Goal: Book appointment/travel/reservation

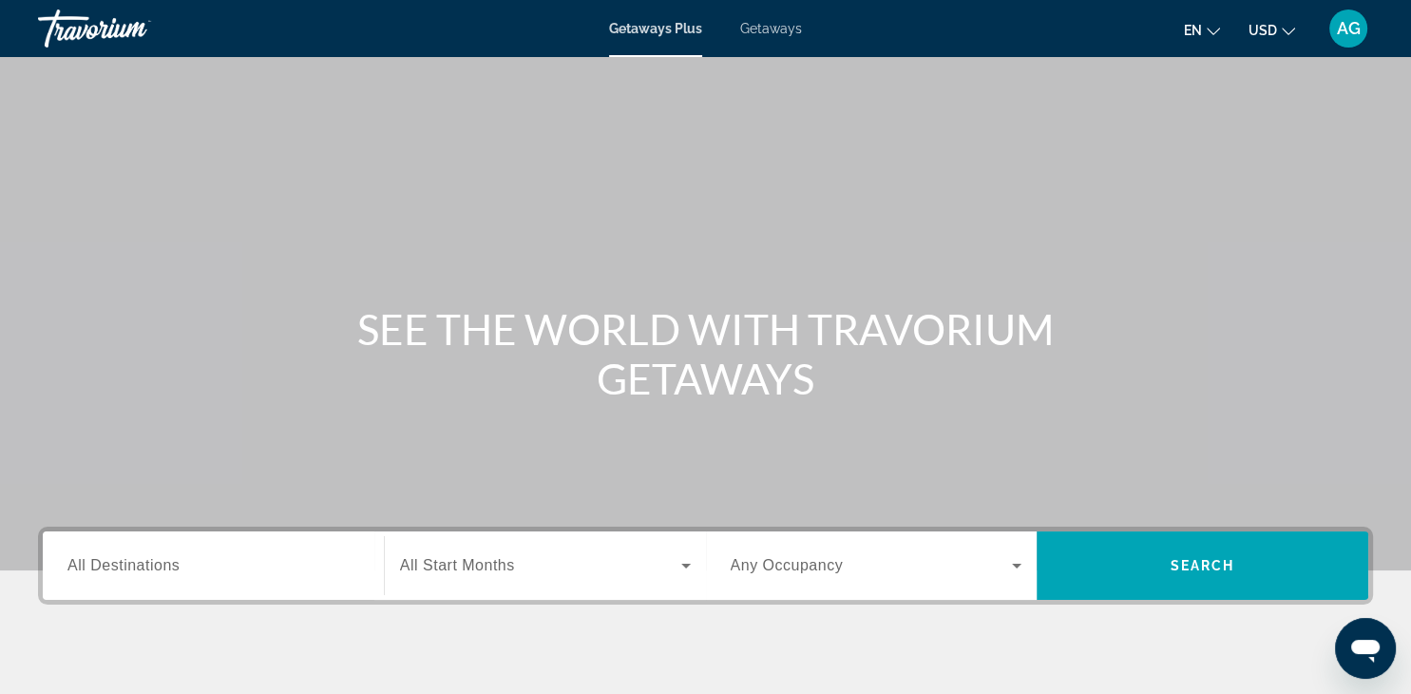
click at [326, 400] on div "SEE THE WORLD WITH TRAVORIUM GETAWAYS" at bounding box center [705, 353] width 1411 height 99
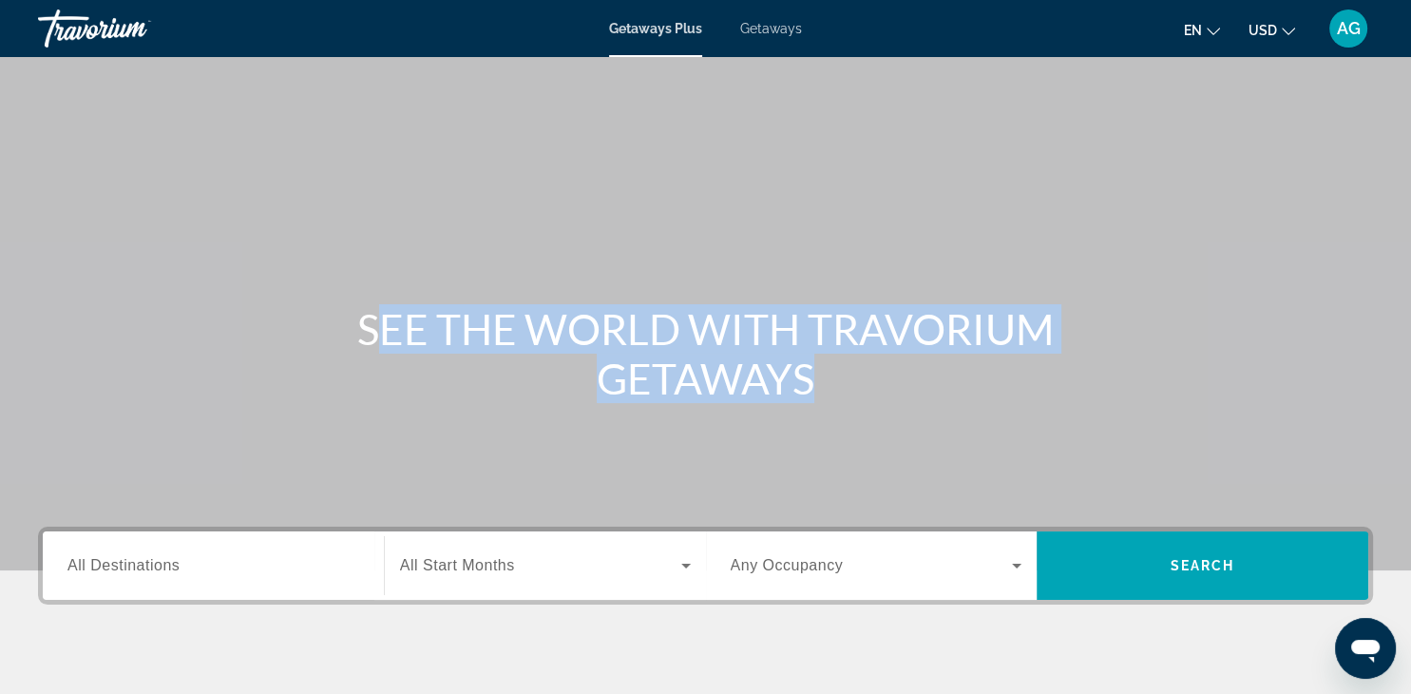
click at [326, 400] on div "SEE THE WORLD WITH TRAVORIUM GETAWAYS" at bounding box center [705, 353] width 1411 height 99
click at [319, 561] on input "Destination All Destinations" at bounding box center [213, 566] width 292 height 23
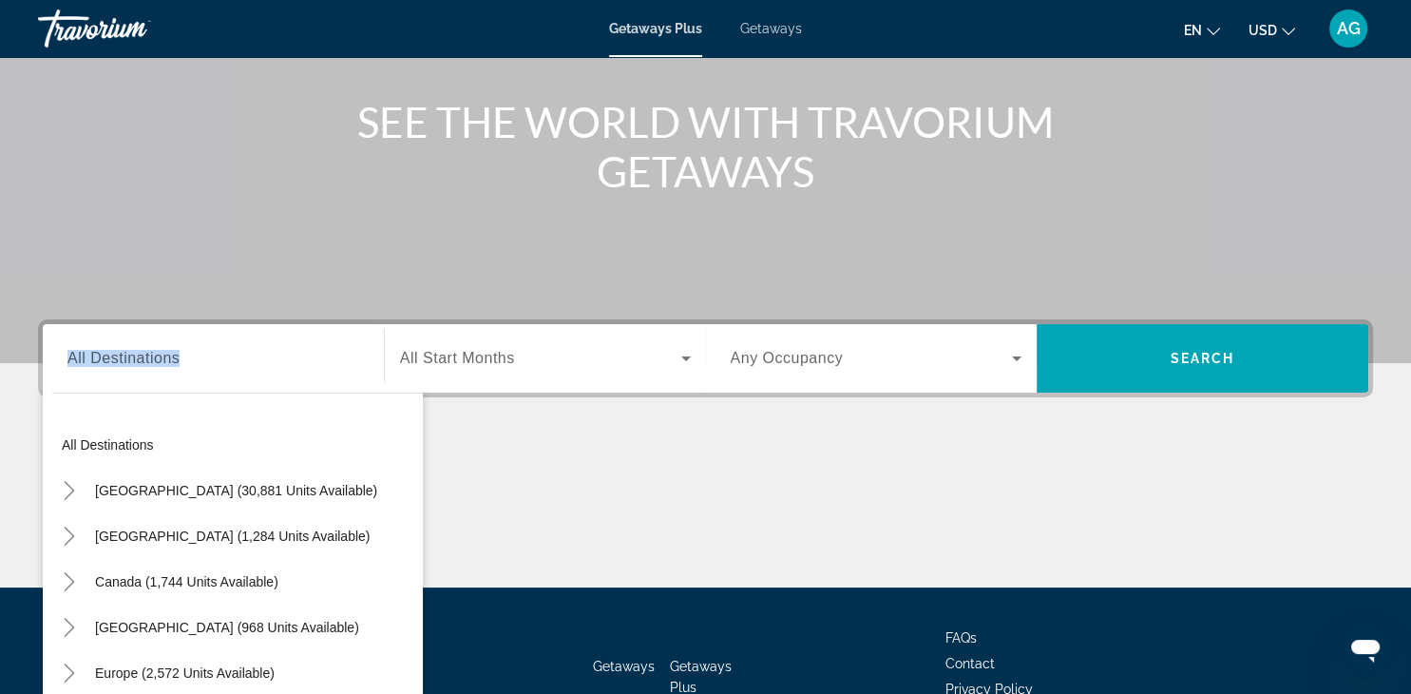
click at [319, 561] on div "All destinations [GEOGRAPHIC_DATA] (30,881 units available) [GEOGRAPHIC_DATA] (…" at bounding box center [233, 550] width 380 height 334
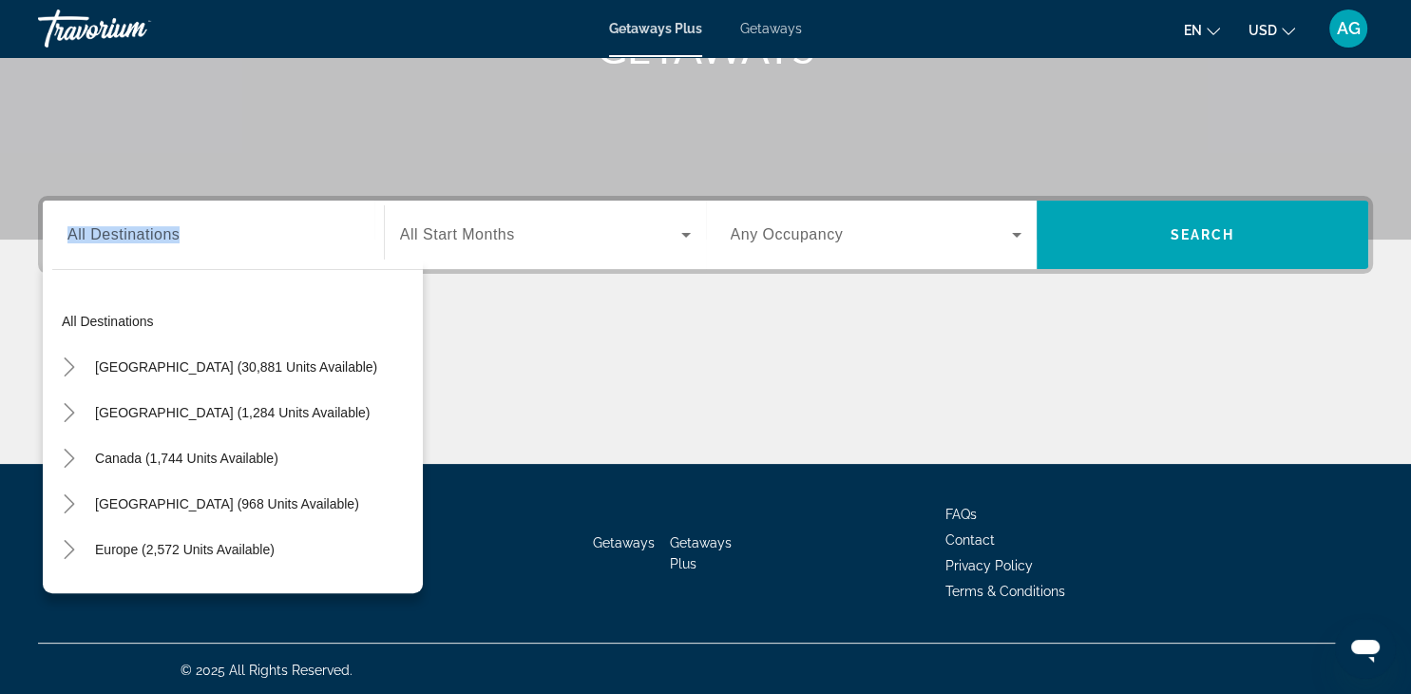
scroll to position [333, 0]
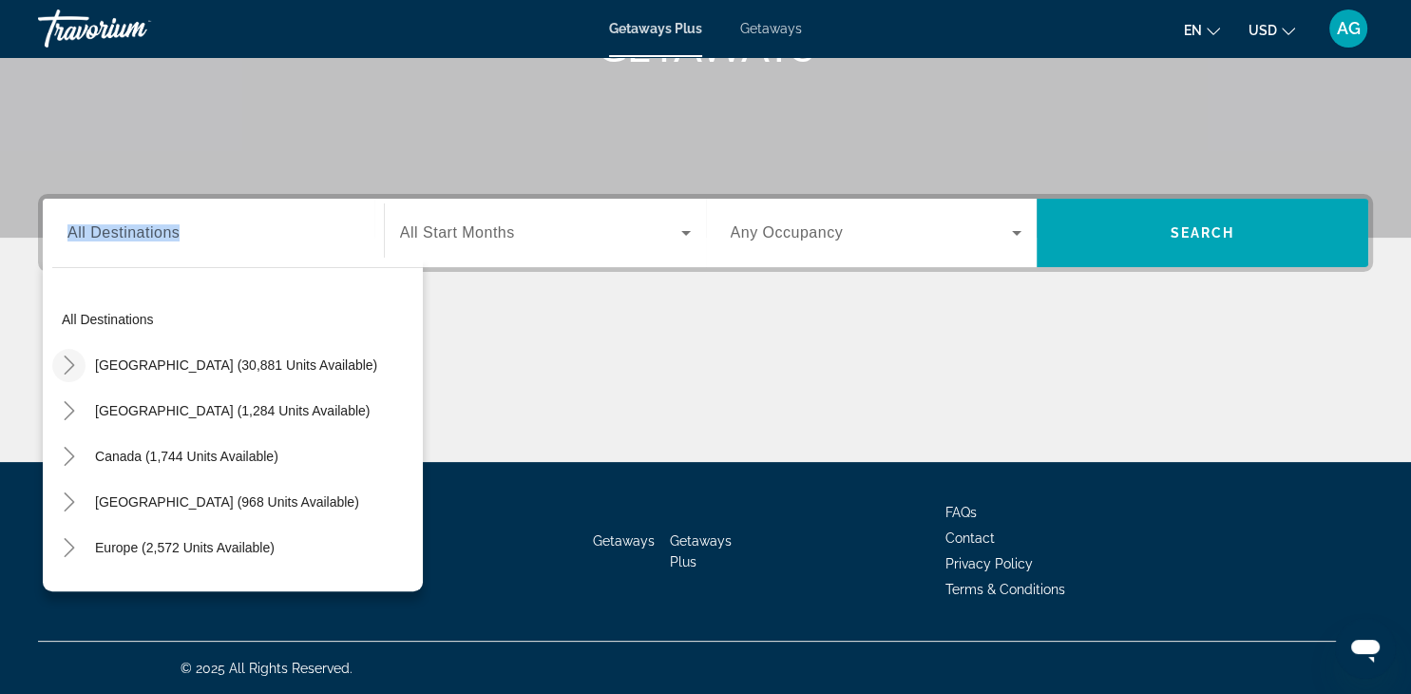
click at [65, 367] on icon "Toggle United States (30,881 units available)" at bounding box center [69, 364] width 19 height 19
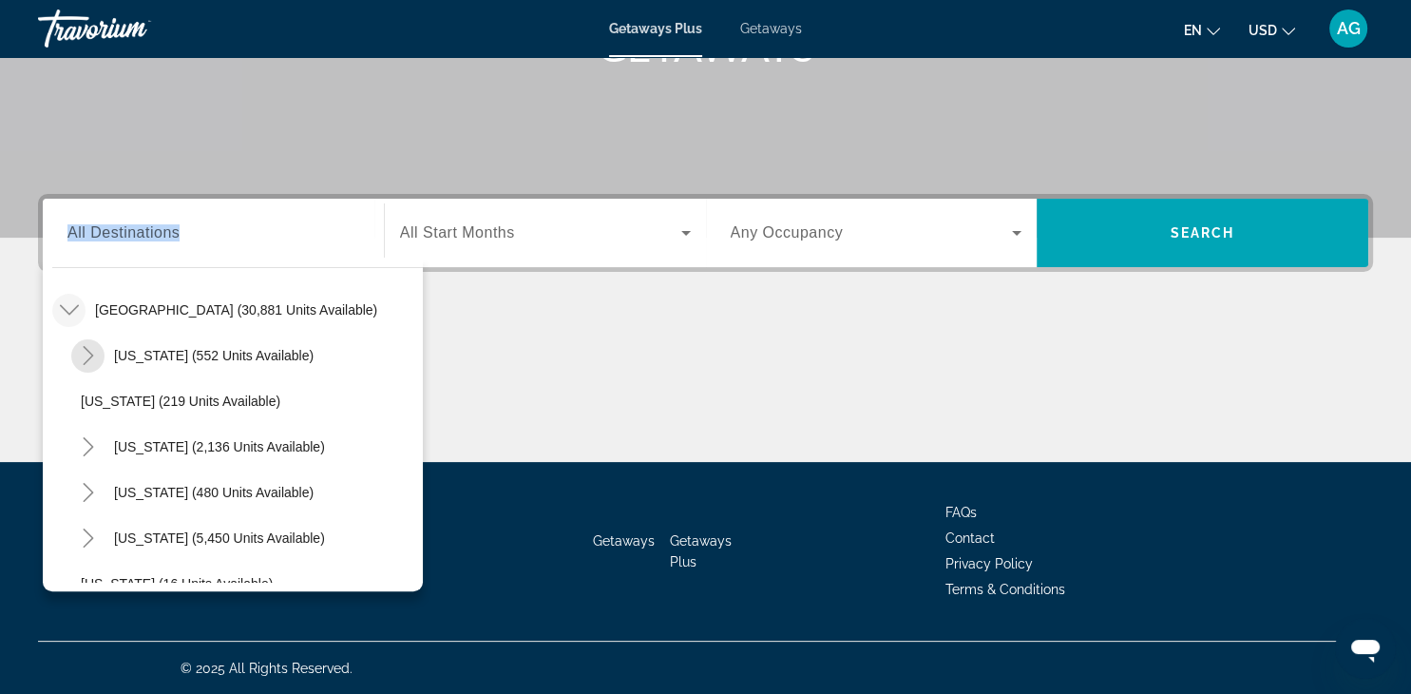
click at [66, 367] on span "Toggle Arizona (552 units available)" at bounding box center [89, 356] width 46 height 46
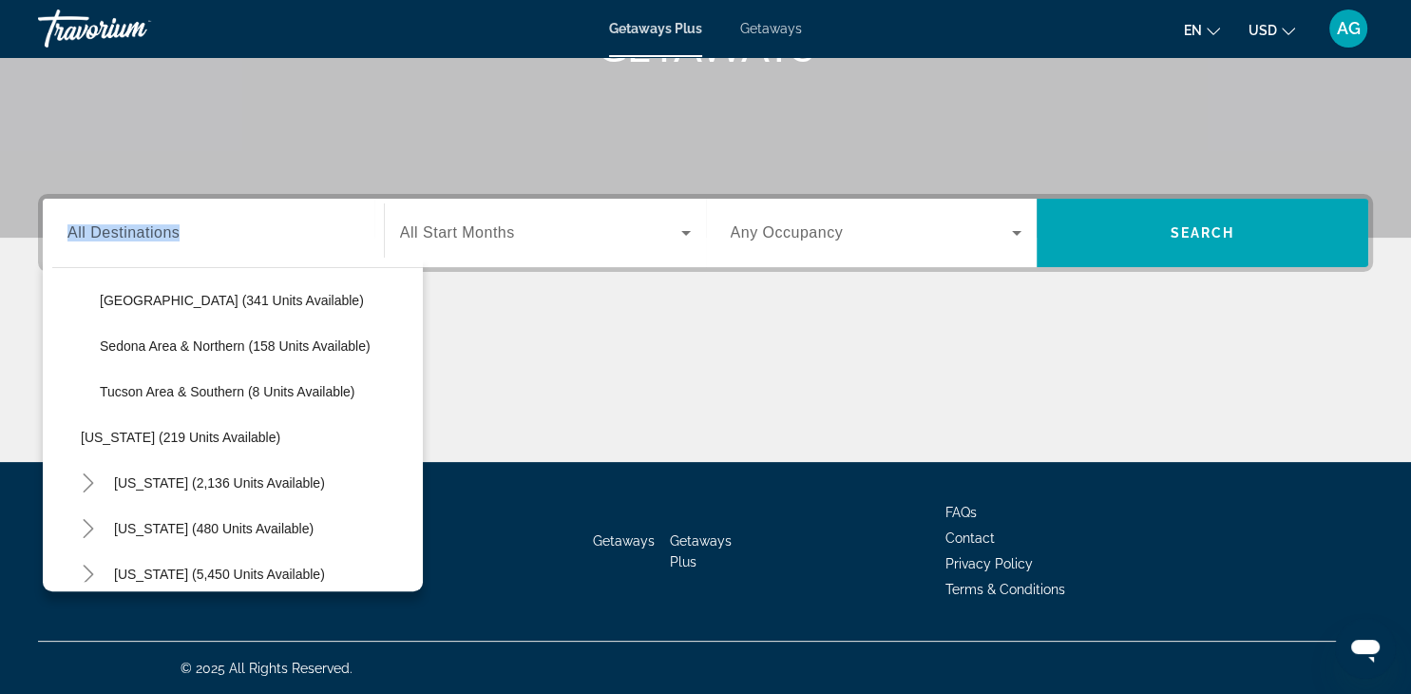
scroll to position [286, 0]
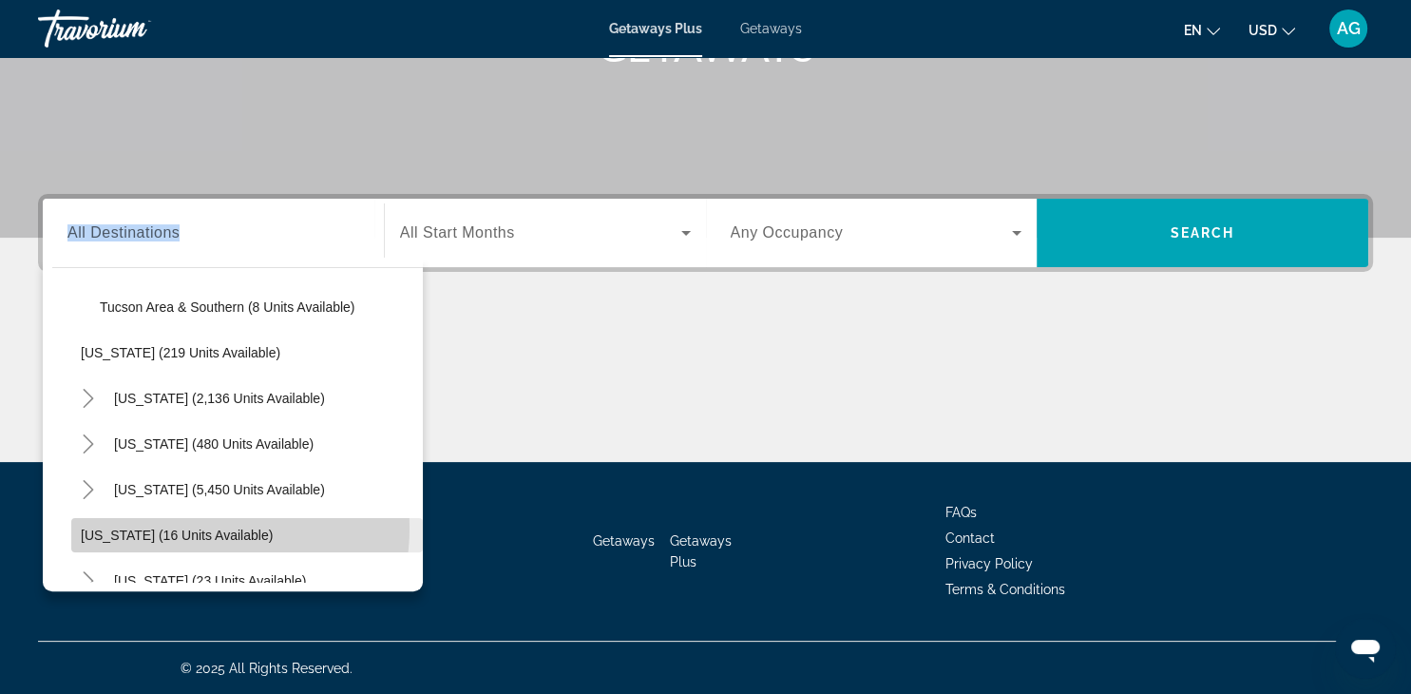
click at [188, 528] on span "[US_STATE] (16 units available)" at bounding box center [177, 535] width 192 height 15
type input "**********"
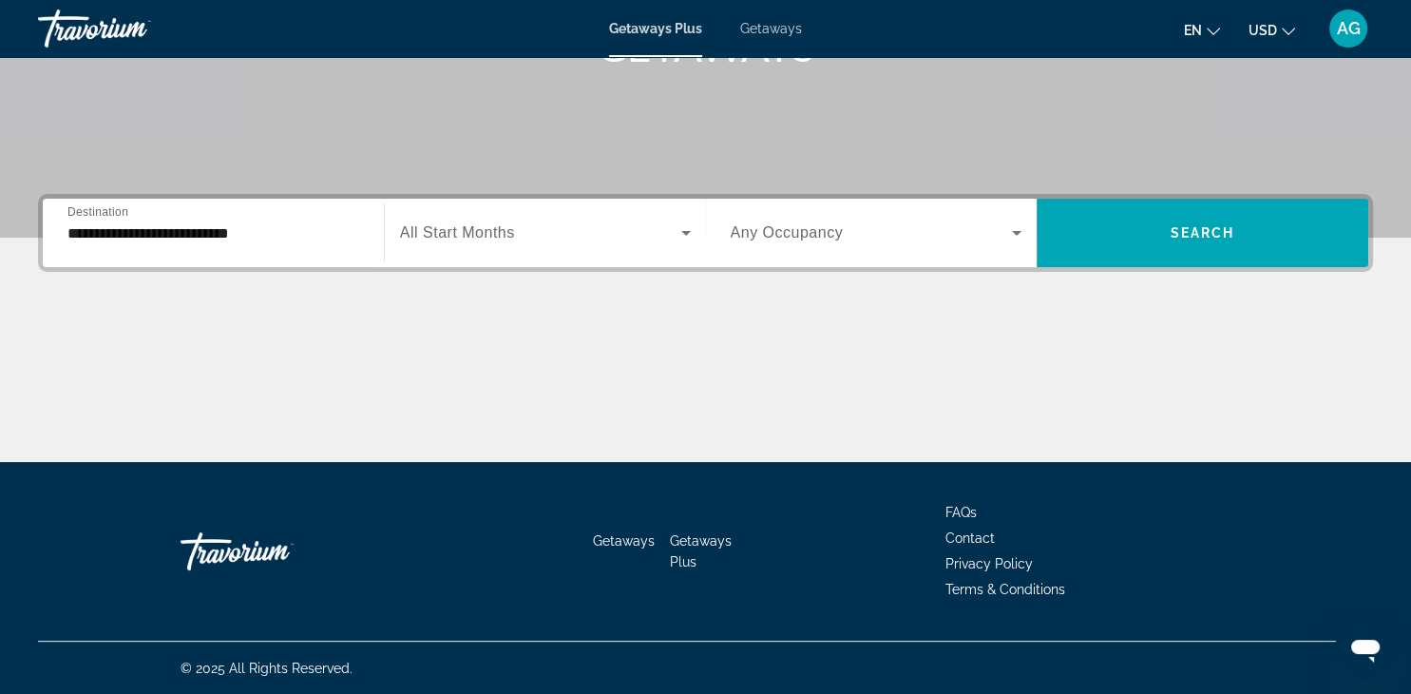
drag, startPoint x: 440, startPoint y: 376, endPoint x: 850, endPoint y: 305, distance: 415.8
click at [850, 305] on div "**********" at bounding box center [705, 328] width 1411 height 268
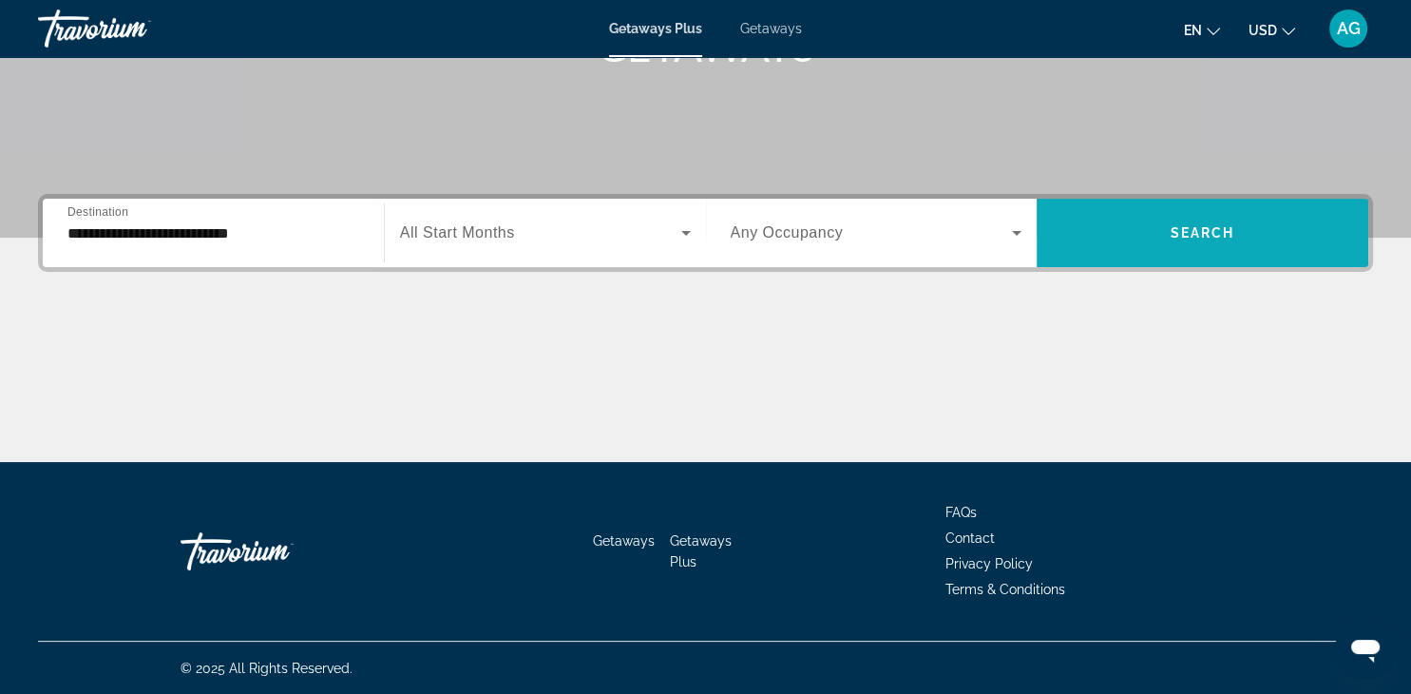
click at [1128, 248] on span "Search widget" at bounding box center [1203, 233] width 332 height 46
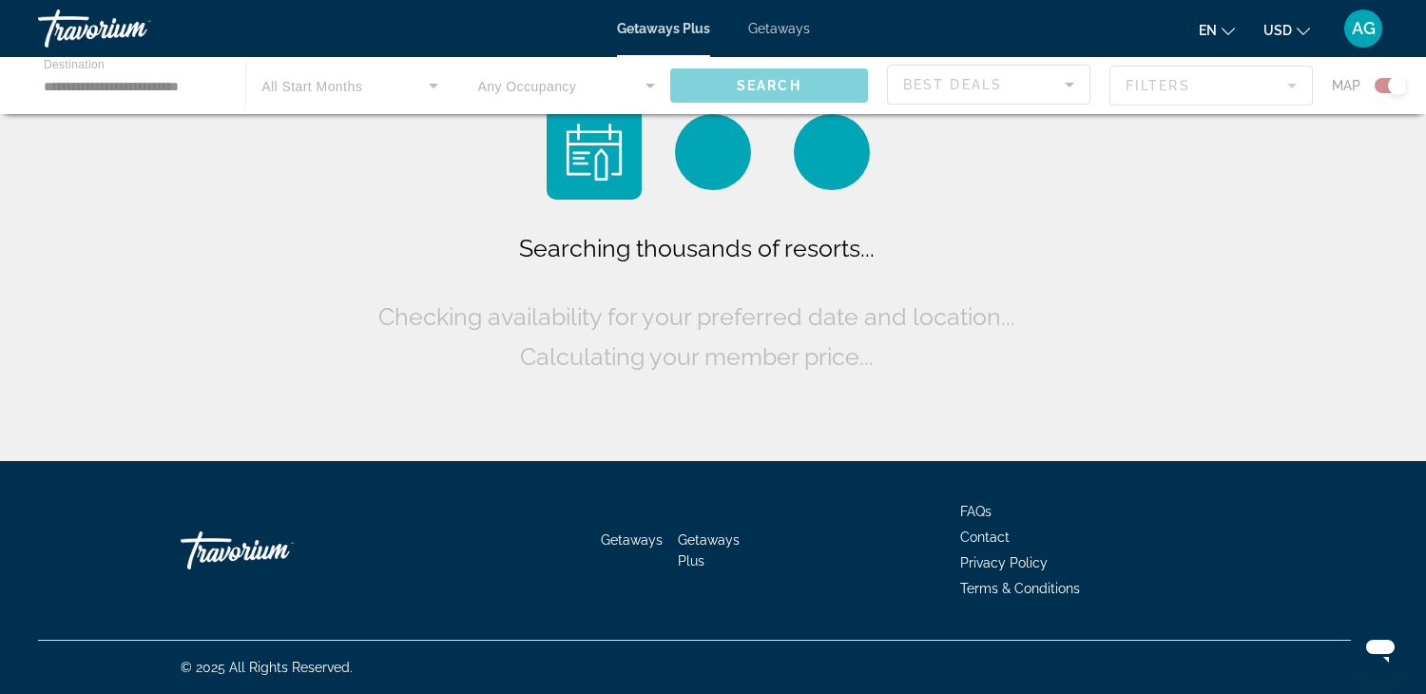
click at [1128, 248] on div "Searching thousands of resorts... Checking availability for your preferred date…" at bounding box center [713, 235] width 1426 height 470
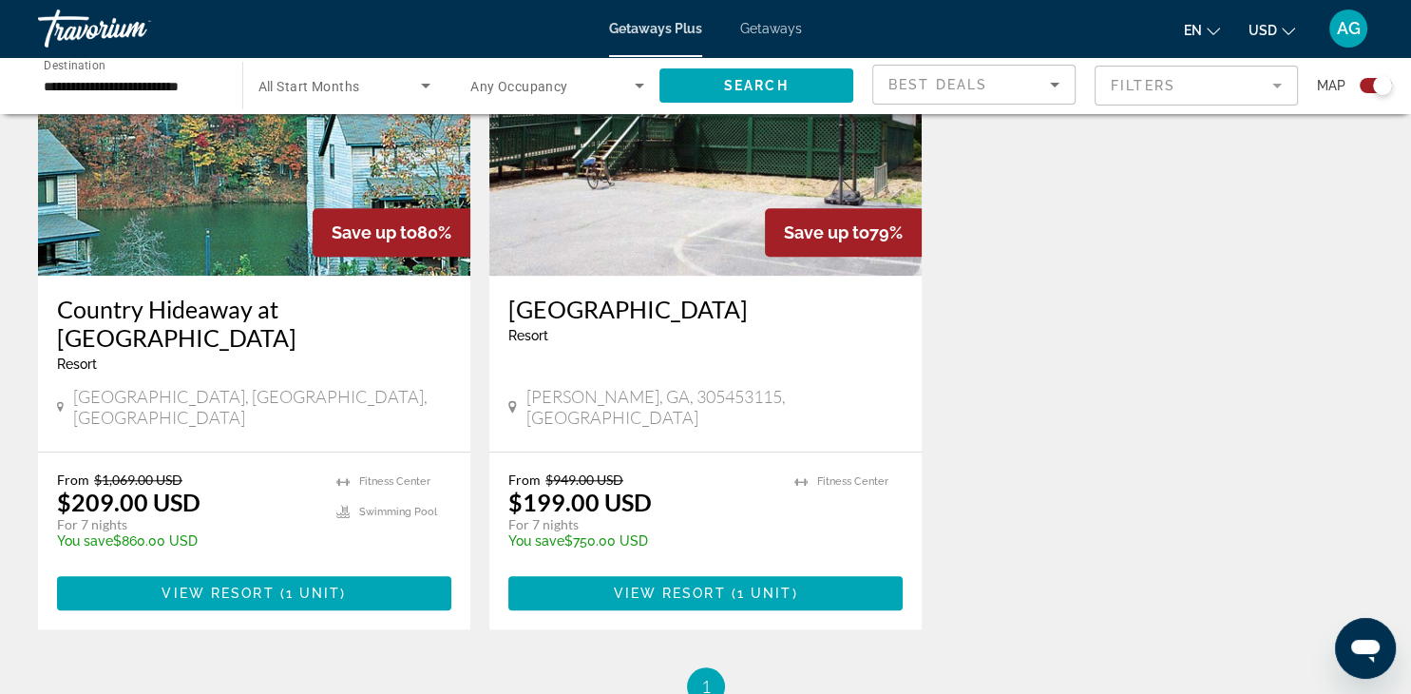
scroll to position [1677, 0]
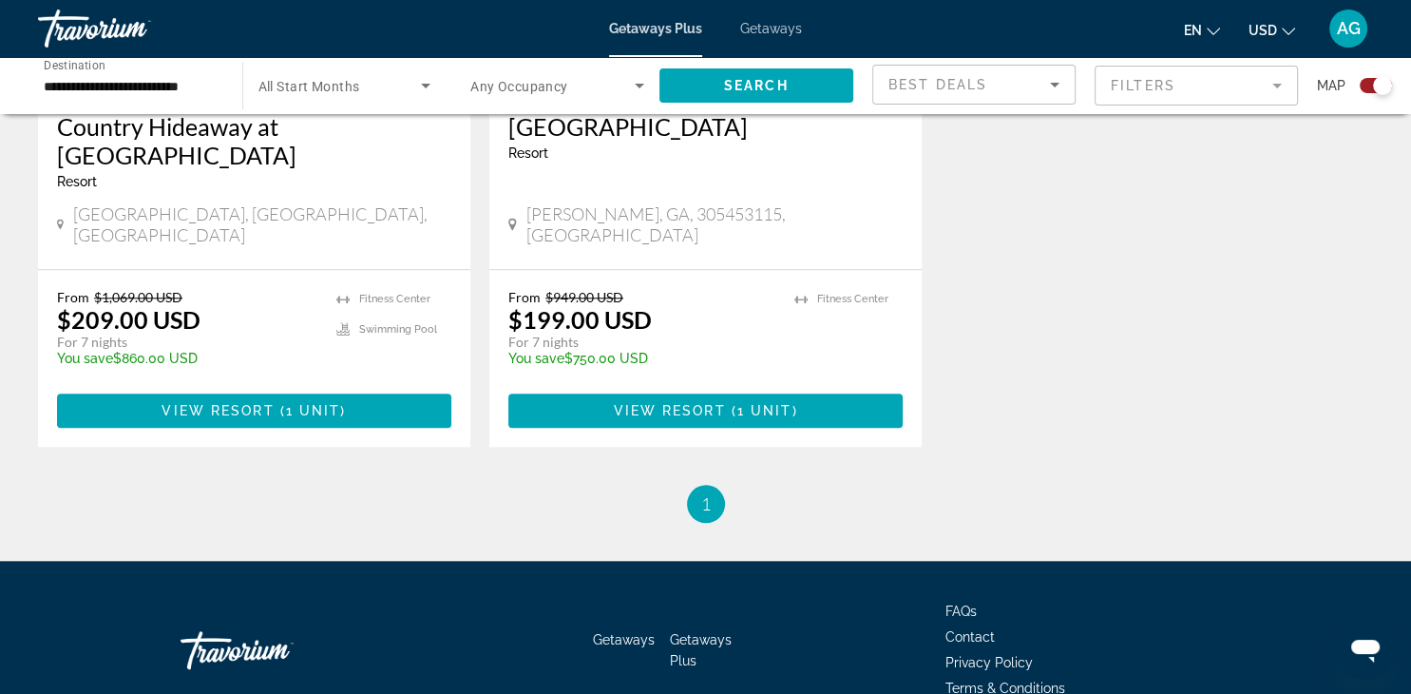
click at [762, 27] on span "Getaways" at bounding box center [771, 28] width 62 height 15
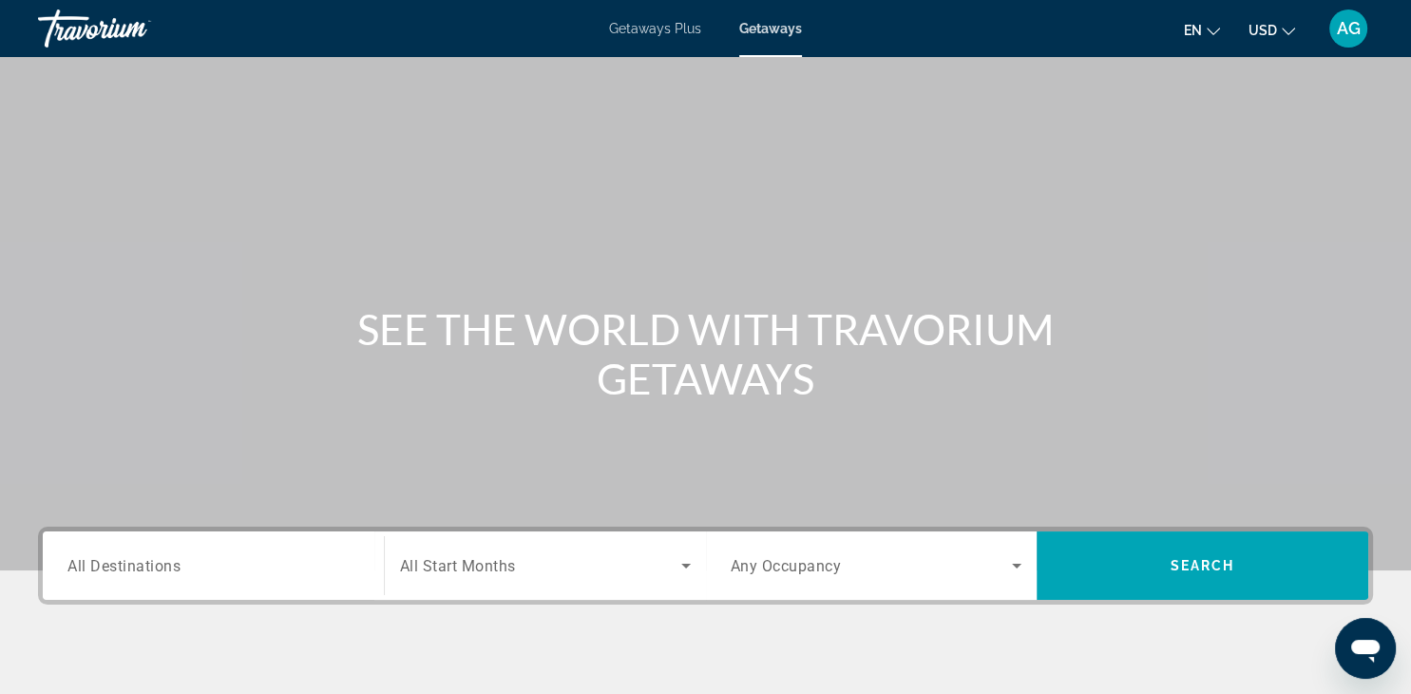
click at [291, 568] on input "Destination All Destinations" at bounding box center [213, 566] width 292 height 23
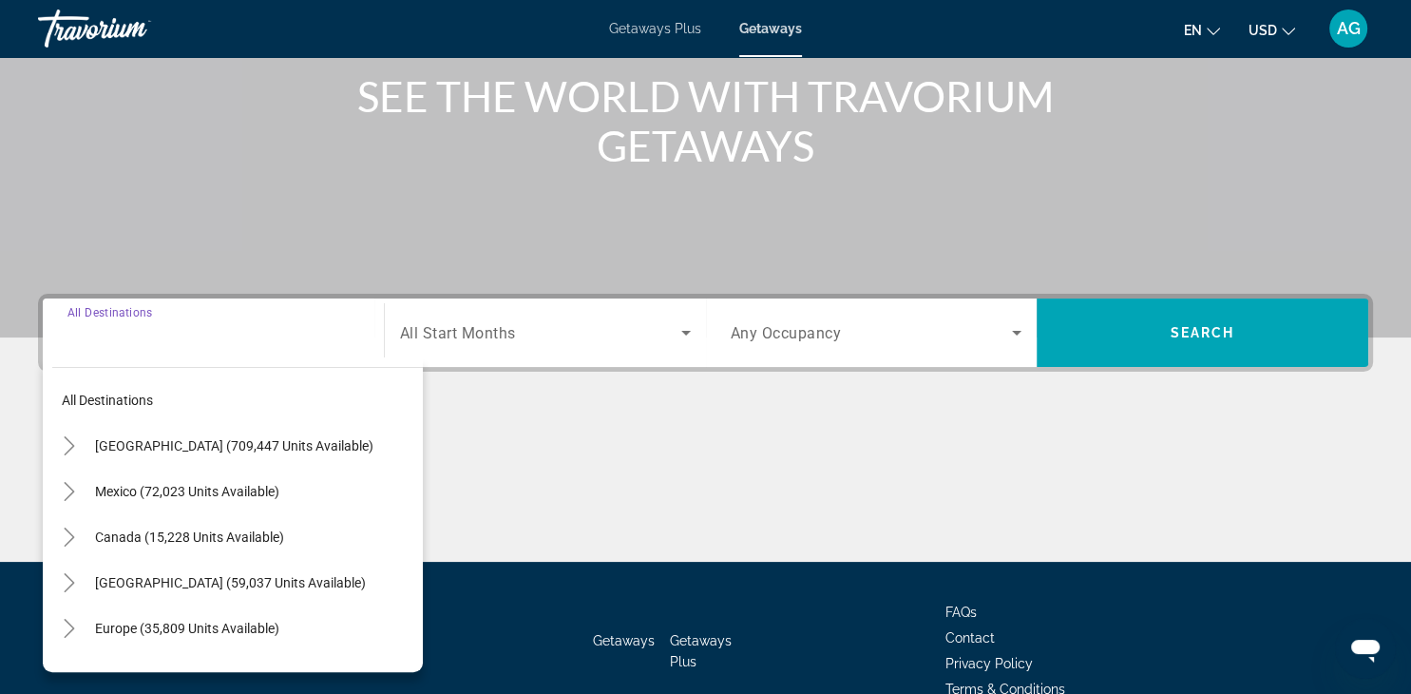
scroll to position [333, 0]
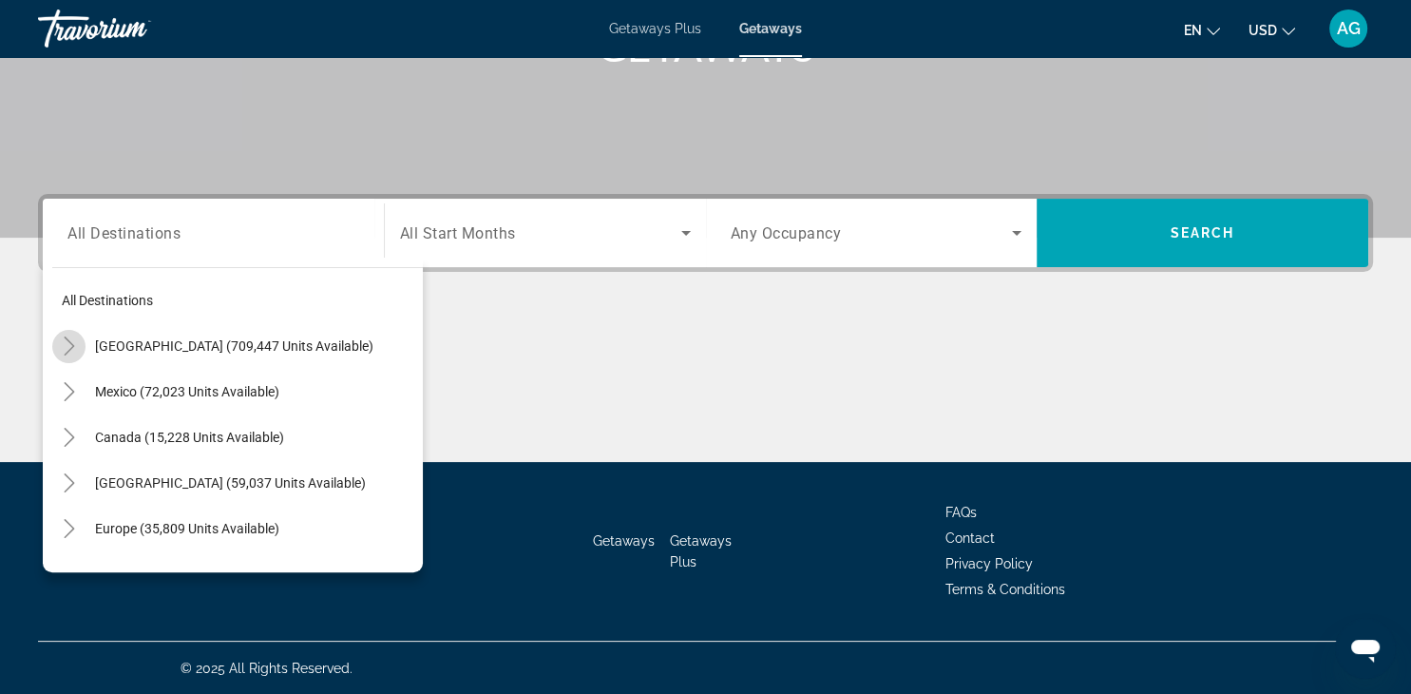
click at [75, 354] on icon "Toggle United States (709,447 units available)" at bounding box center [69, 345] width 19 height 19
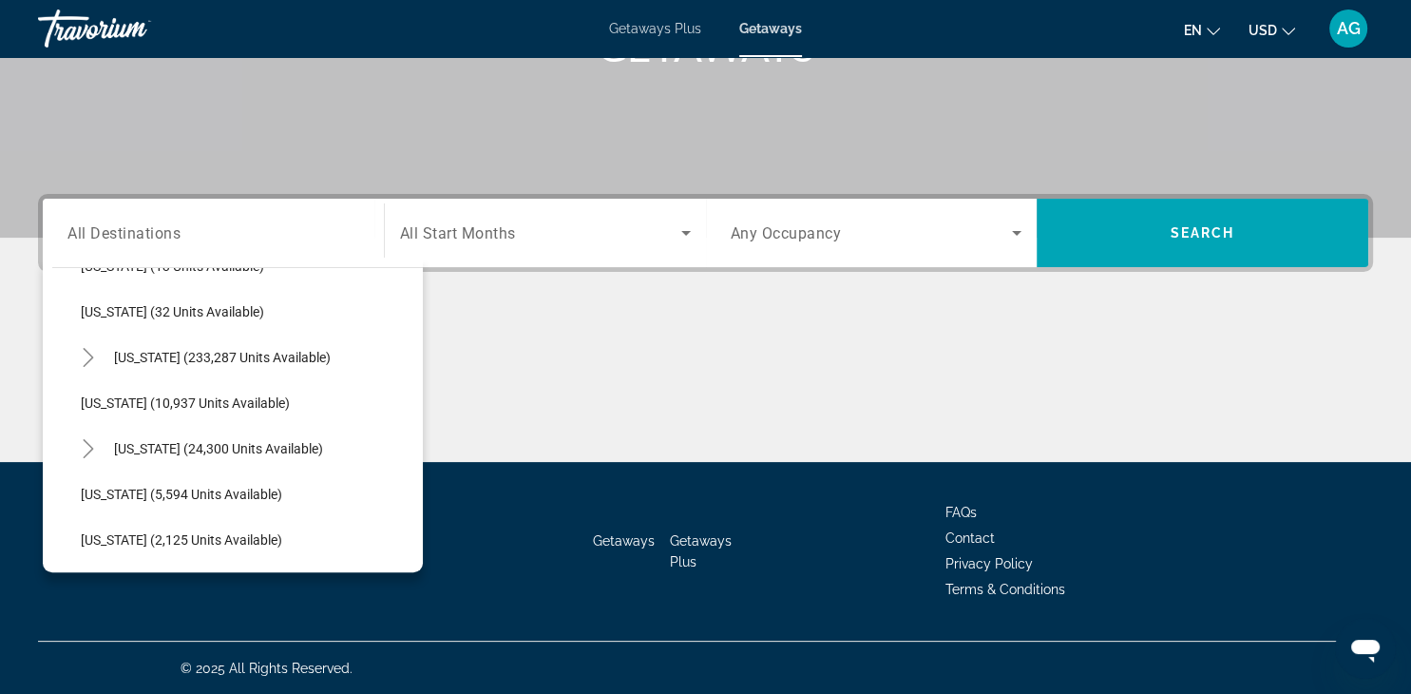
scroll to position [324, 0]
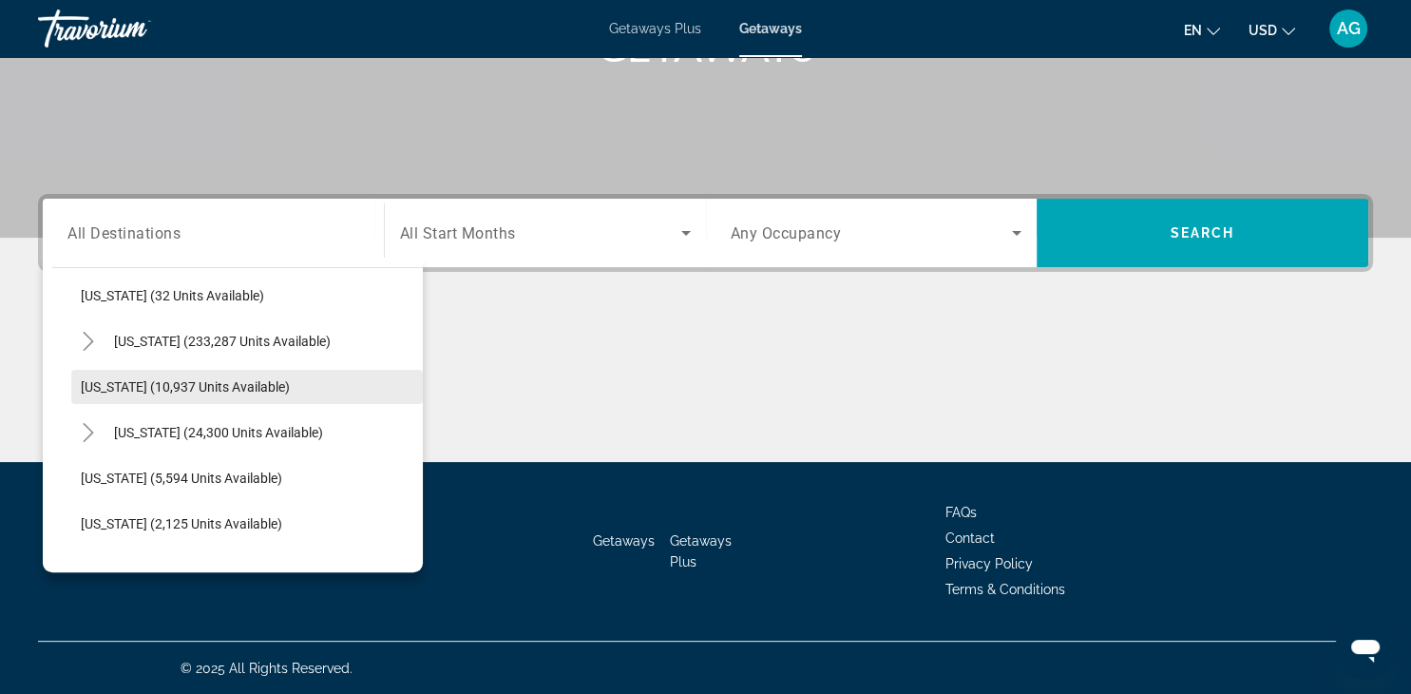
click at [246, 390] on span "[US_STATE] (10,937 units available)" at bounding box center [185, 386] width 209 height 15
type input "**********"
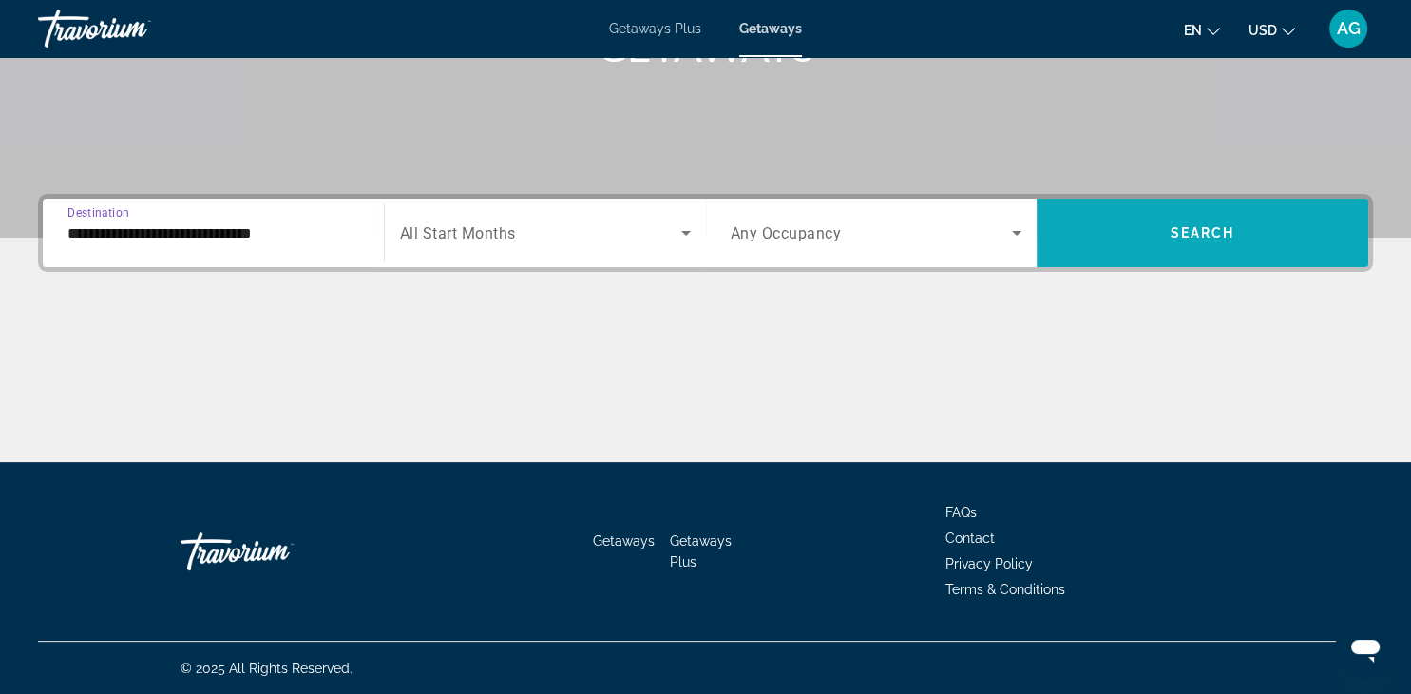
click at [1176, 222] on span "Search widget" at bounding box center [1203, 233] width 332 height 46
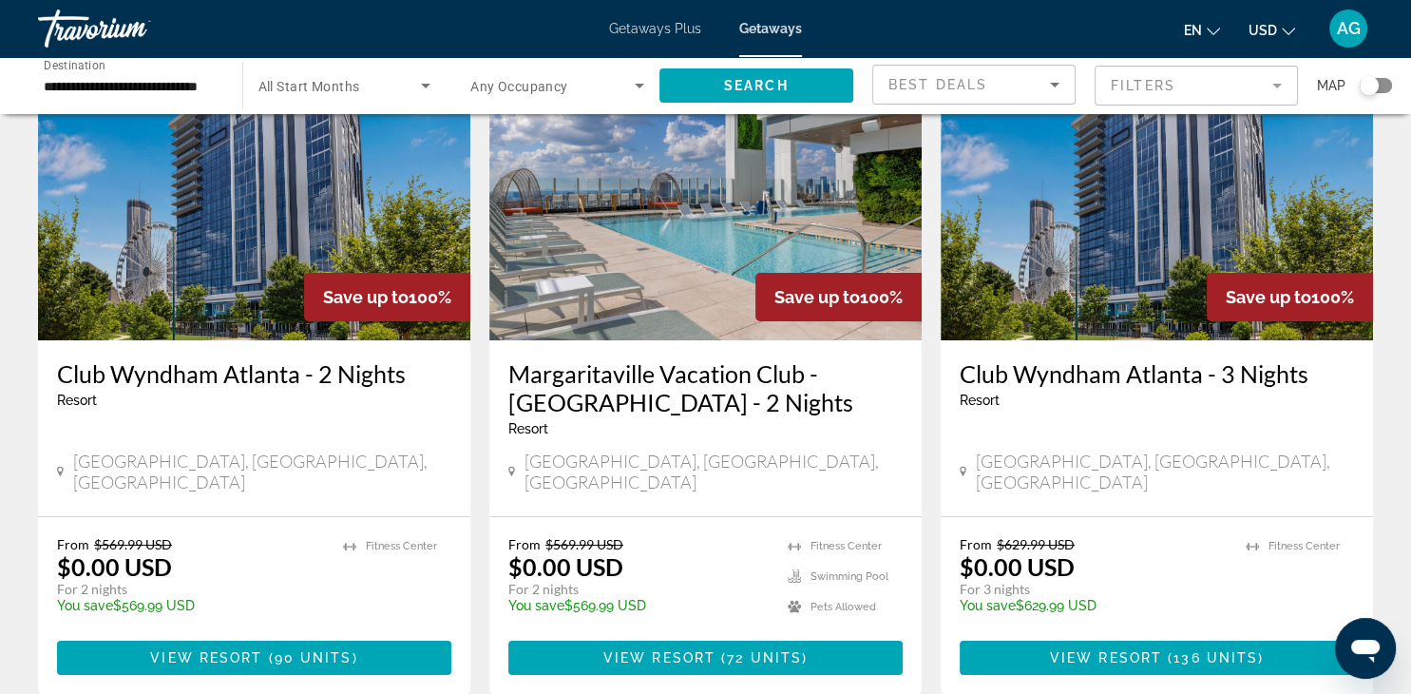
scroll to position [152, 0]
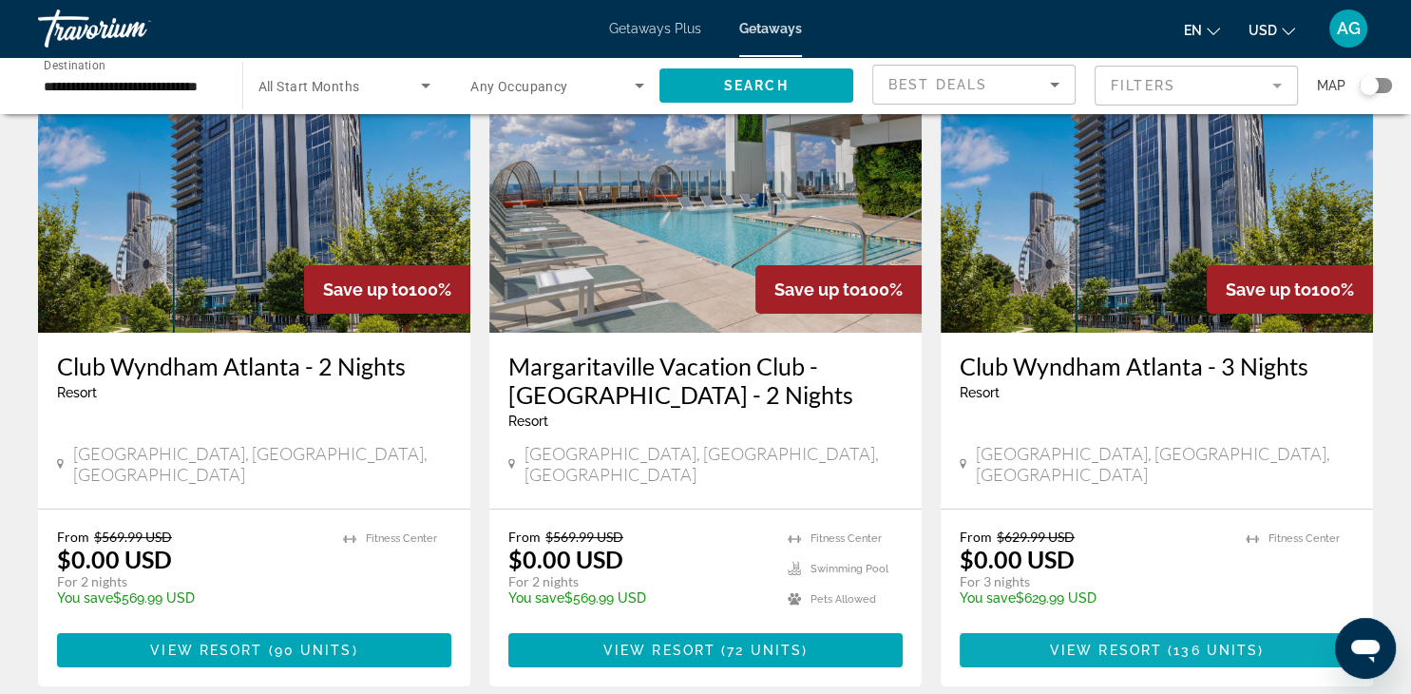
click at [1146, 643] on span "View Resort" at bounding box center [1106, 650] width 112 height 15
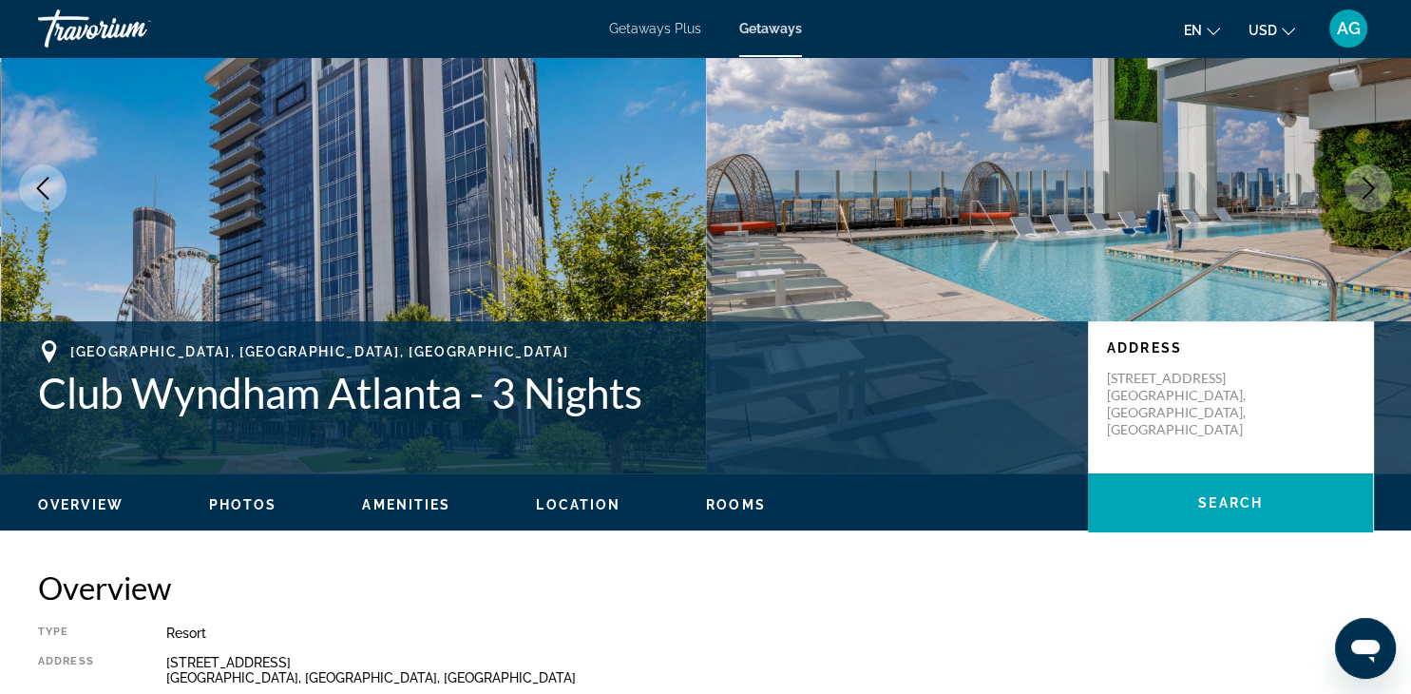
scroll to position [152, 0]
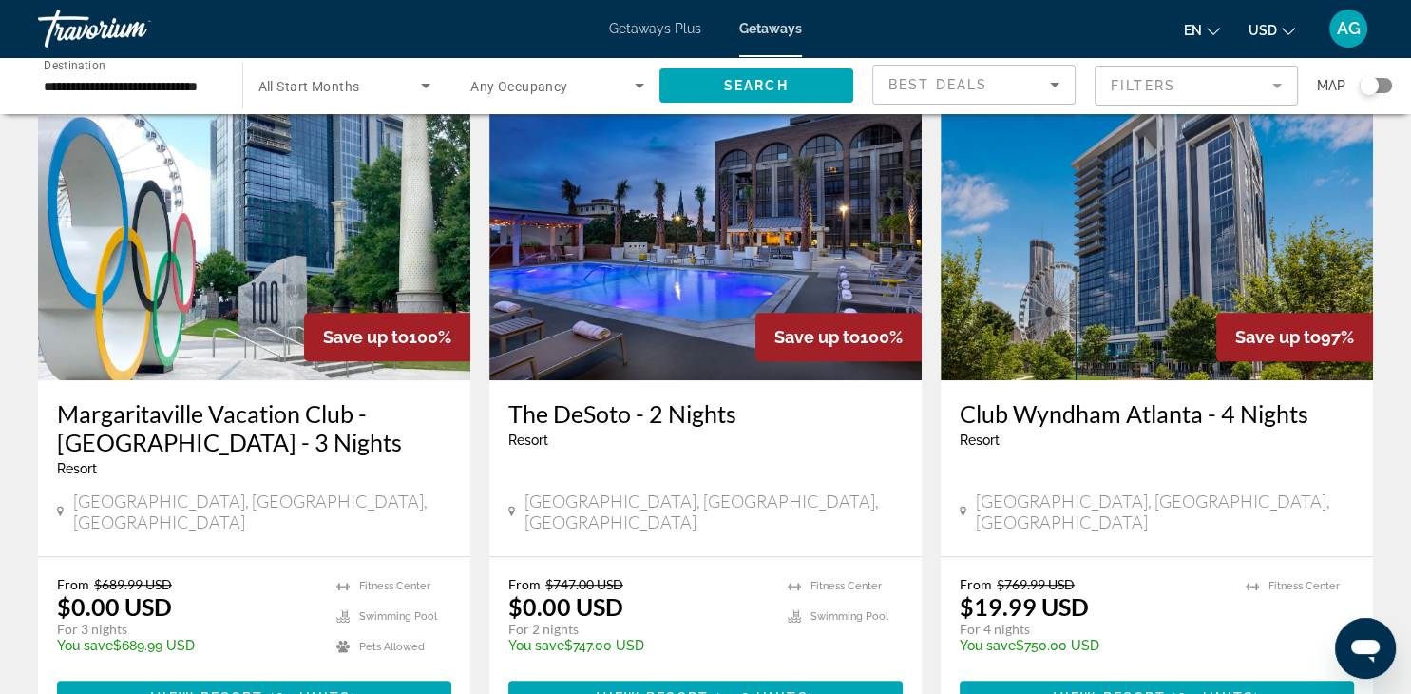
scroll to position [836, 0]
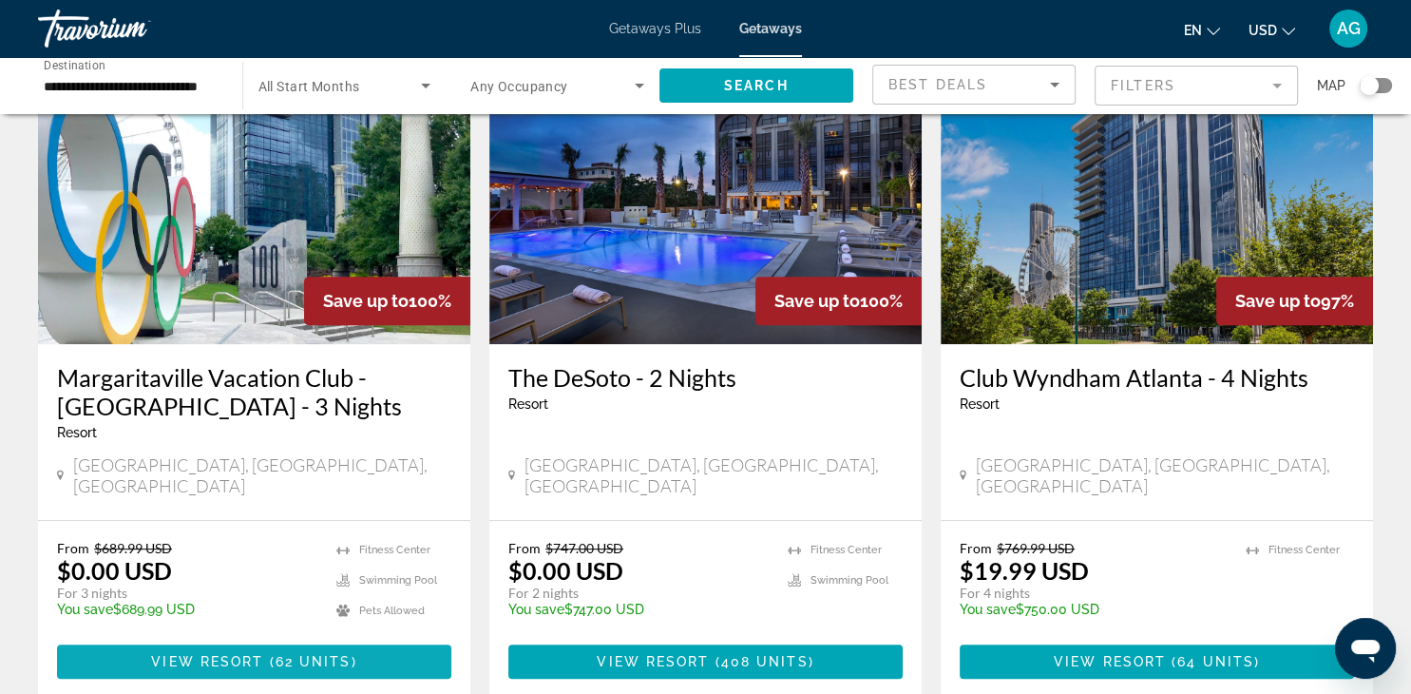
click at [186, 654] on span "View Resort" at bounding box center [207, 661] width 112 height 15
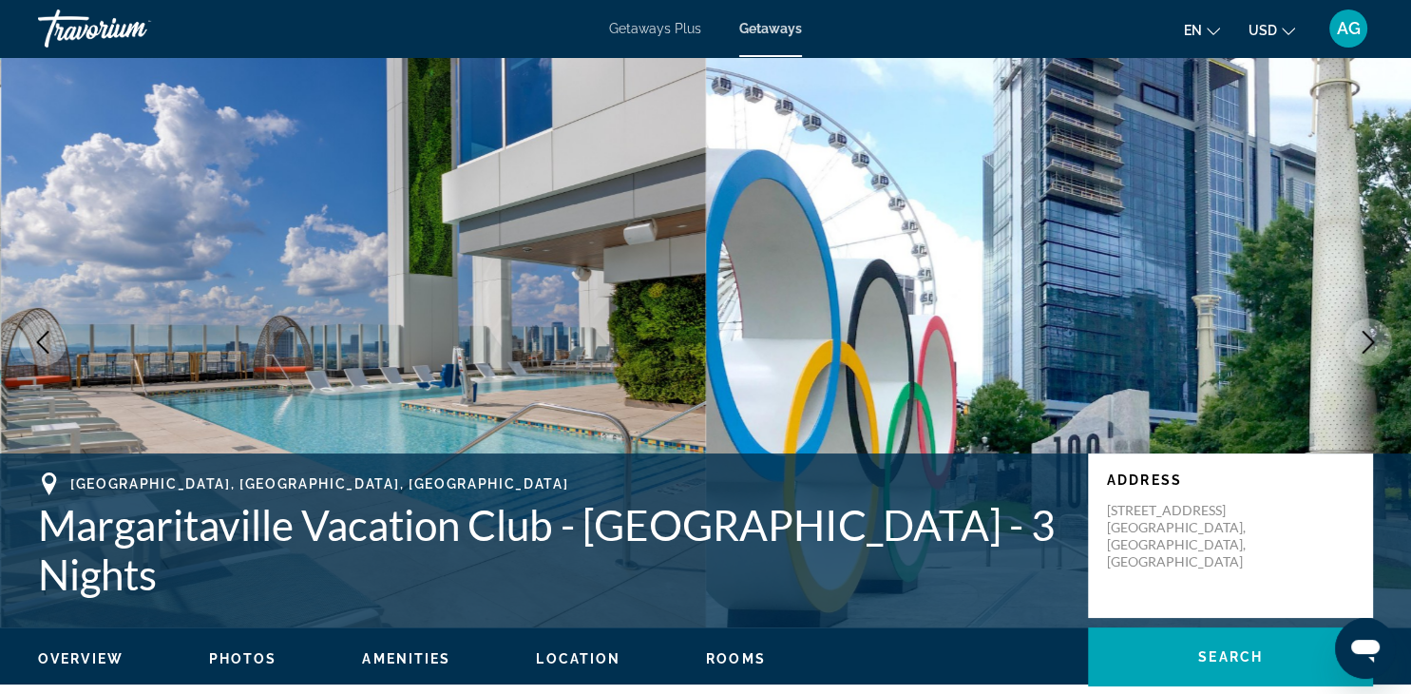
click at [662, 32] on span "Getaways Plus" at bounding box center [655, 28] width 92 height 15
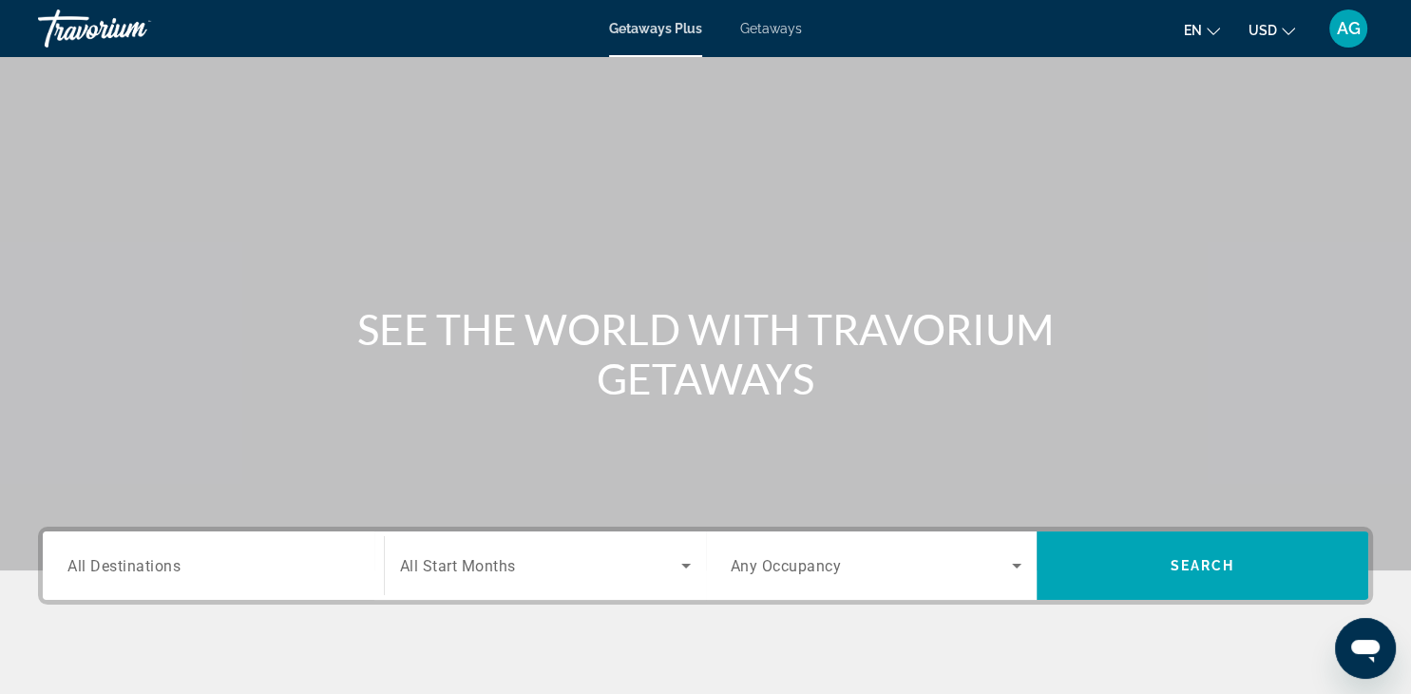
click at [202, 569] on input "Destination All Destinations" at bounding box center [213, 566] width 292 height 23
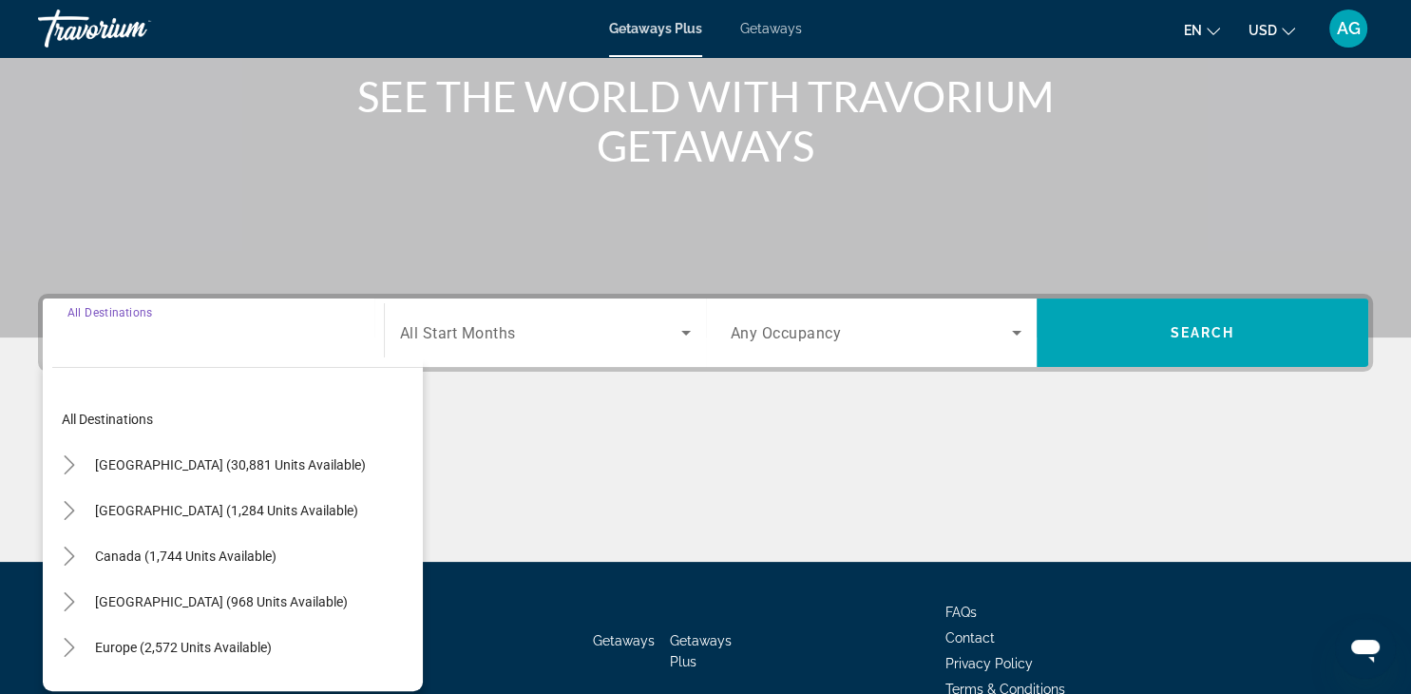
scroll to position [333, 0]
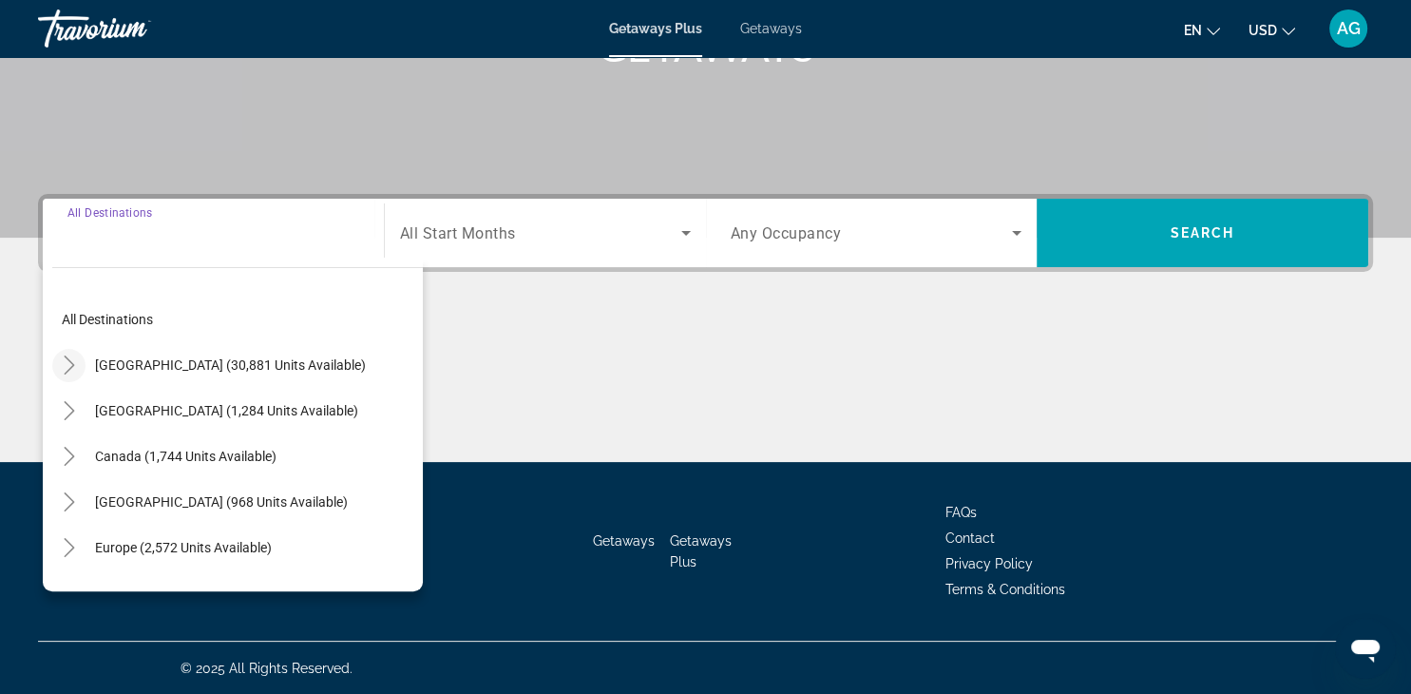
click at [71, 371] on icon "Toggle United States (30,881 units available)" at bounding box center [69, 364] width 19 height 19
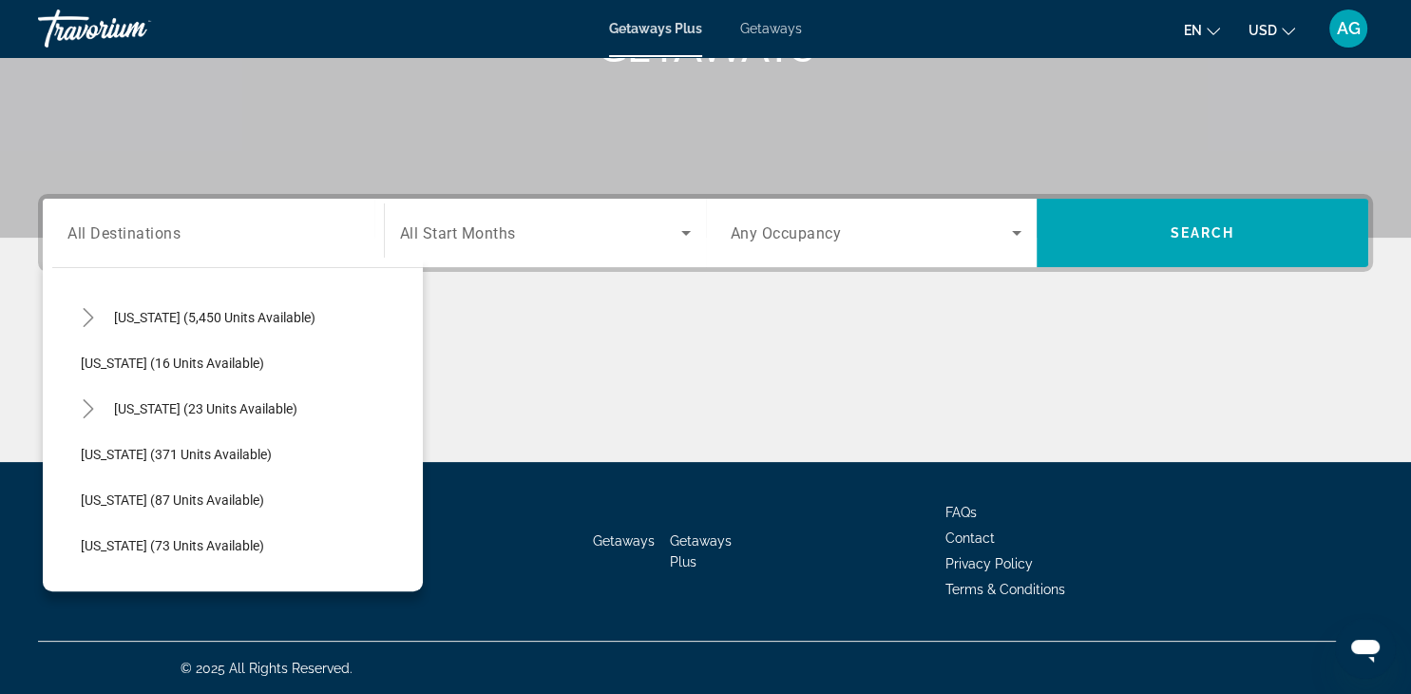
scroll to position [282, 0]
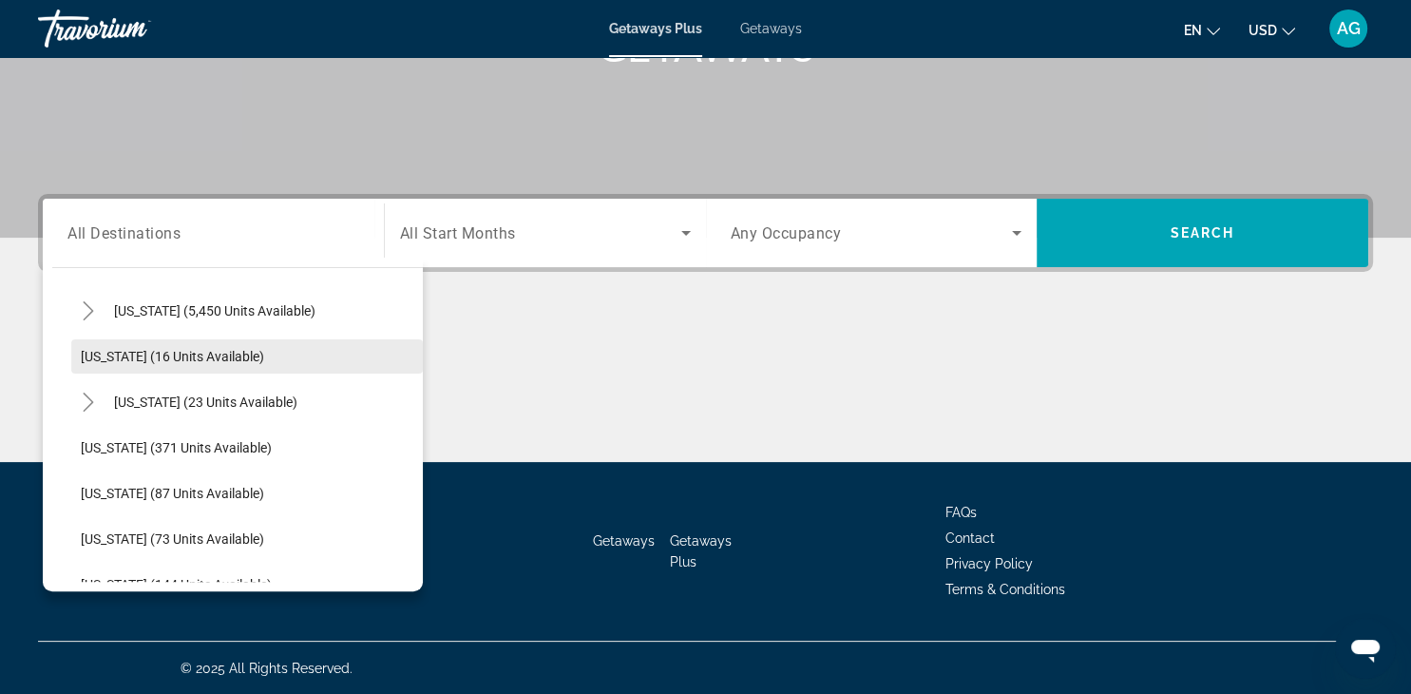
click at [222, 354] on span "[US_STATE] (16 units available)" at bounding box center [172, 356] width 183 height 15
type input "**********"
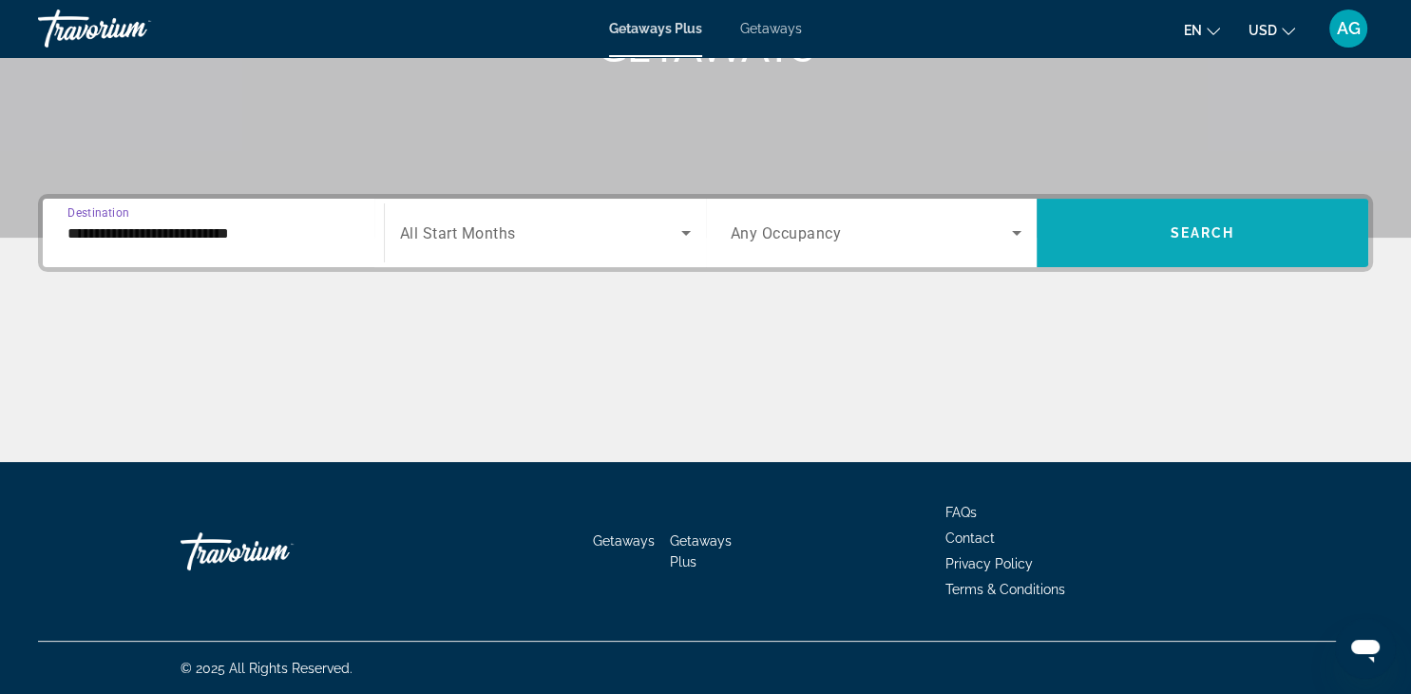
click at [1161, 236] on span "Search widget" at bounding box center [1203, 233] width 332 height 46
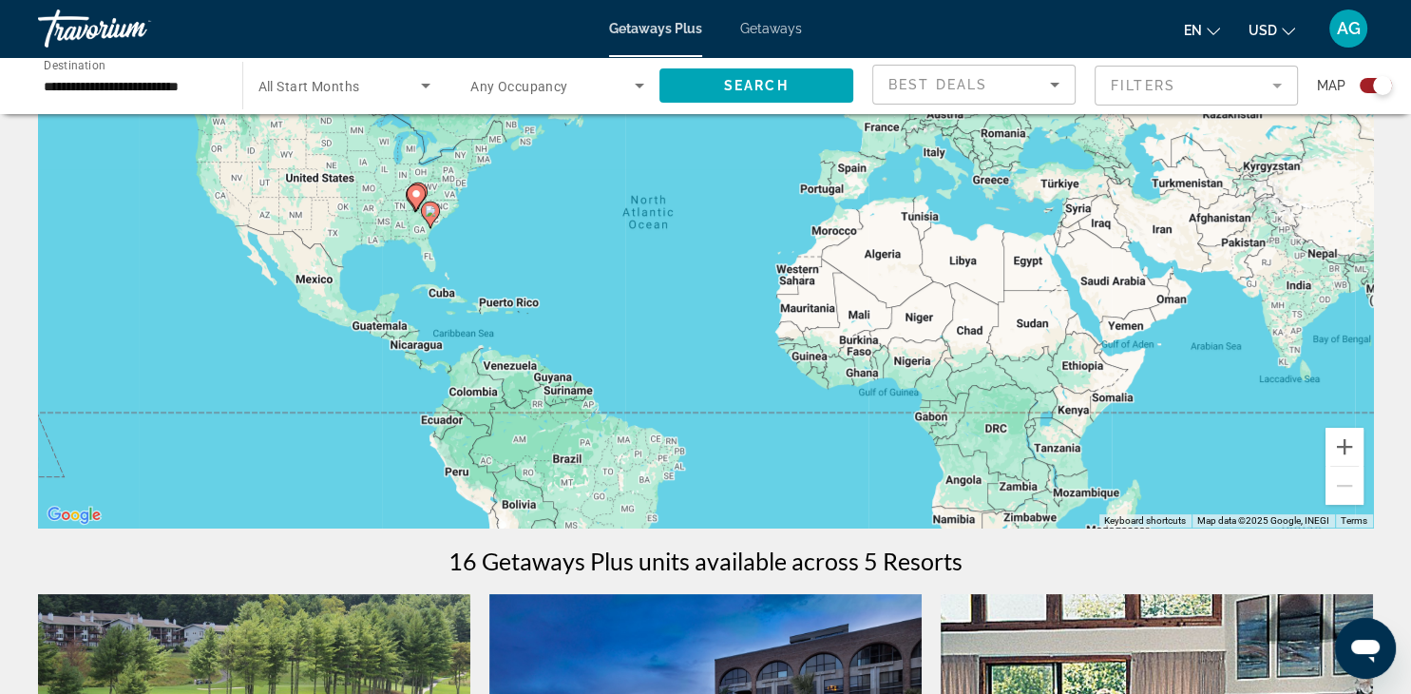
scroll to position [152, 0]
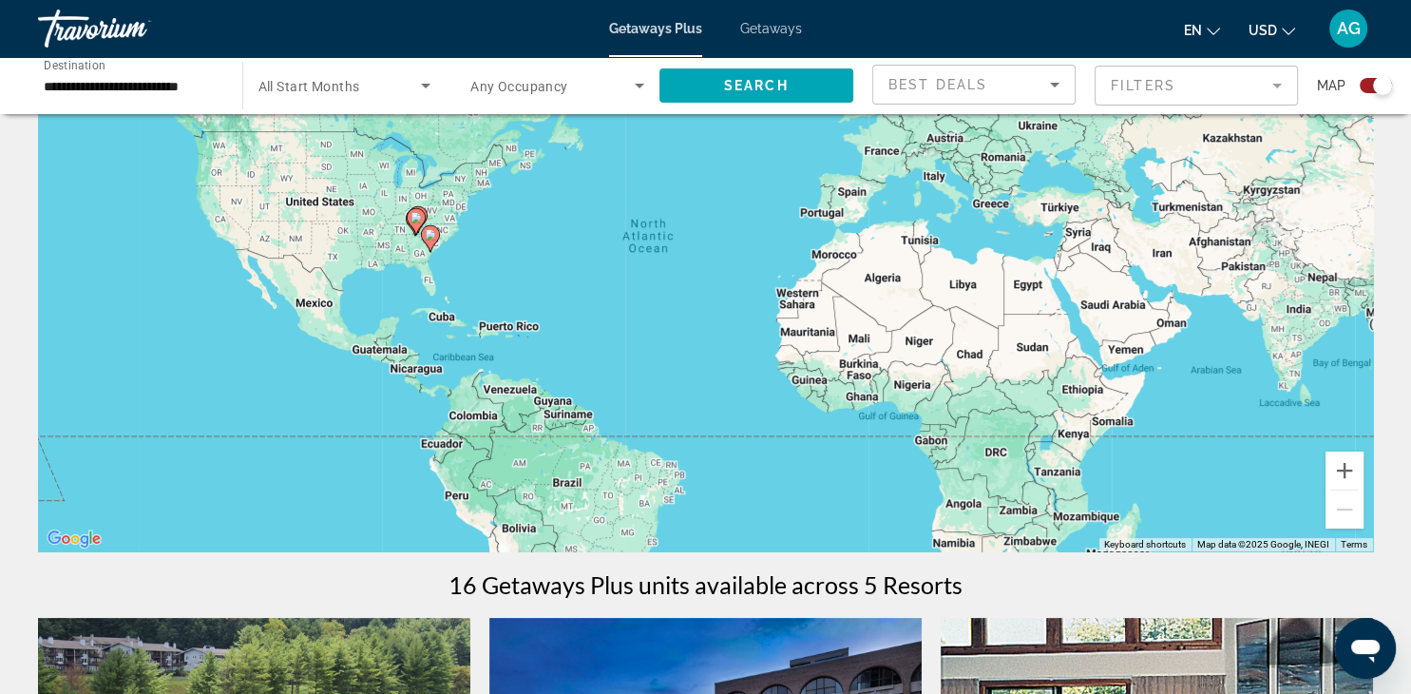
click at [1353, 30] on span "AG" at bounding box center [1349, 28] width 24 height 19
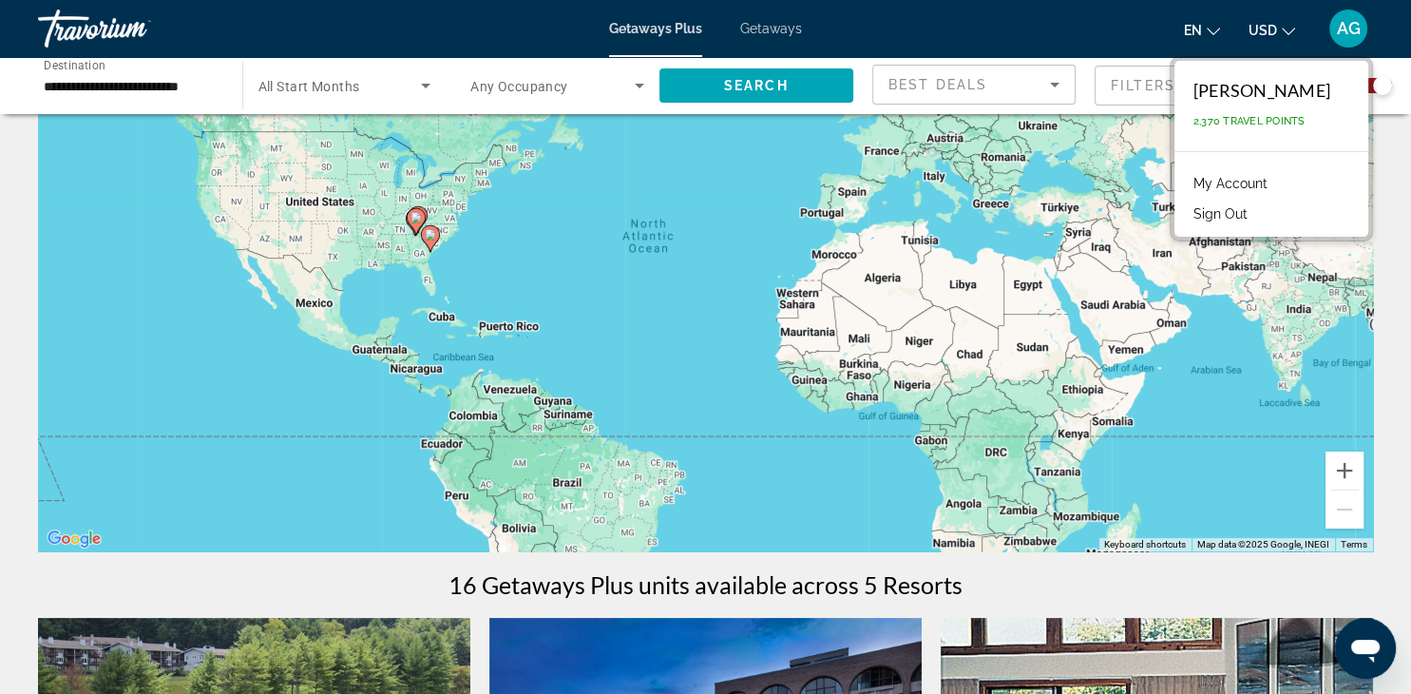
click at [1253, 219] on button "Sign Out" at bounding box center [1220, 214] width 73 height 25
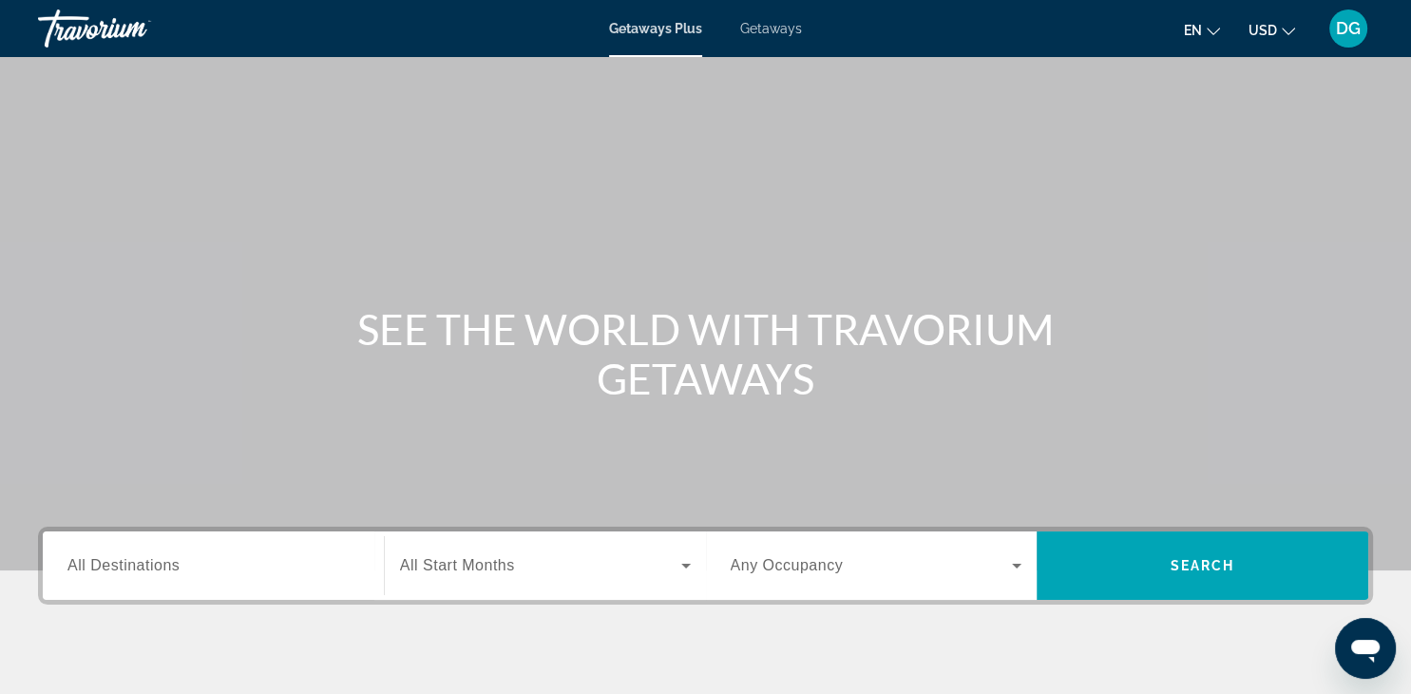
click at [217, 576] on div "Search widget" at bounding box center [213, 566] width 292 height 54
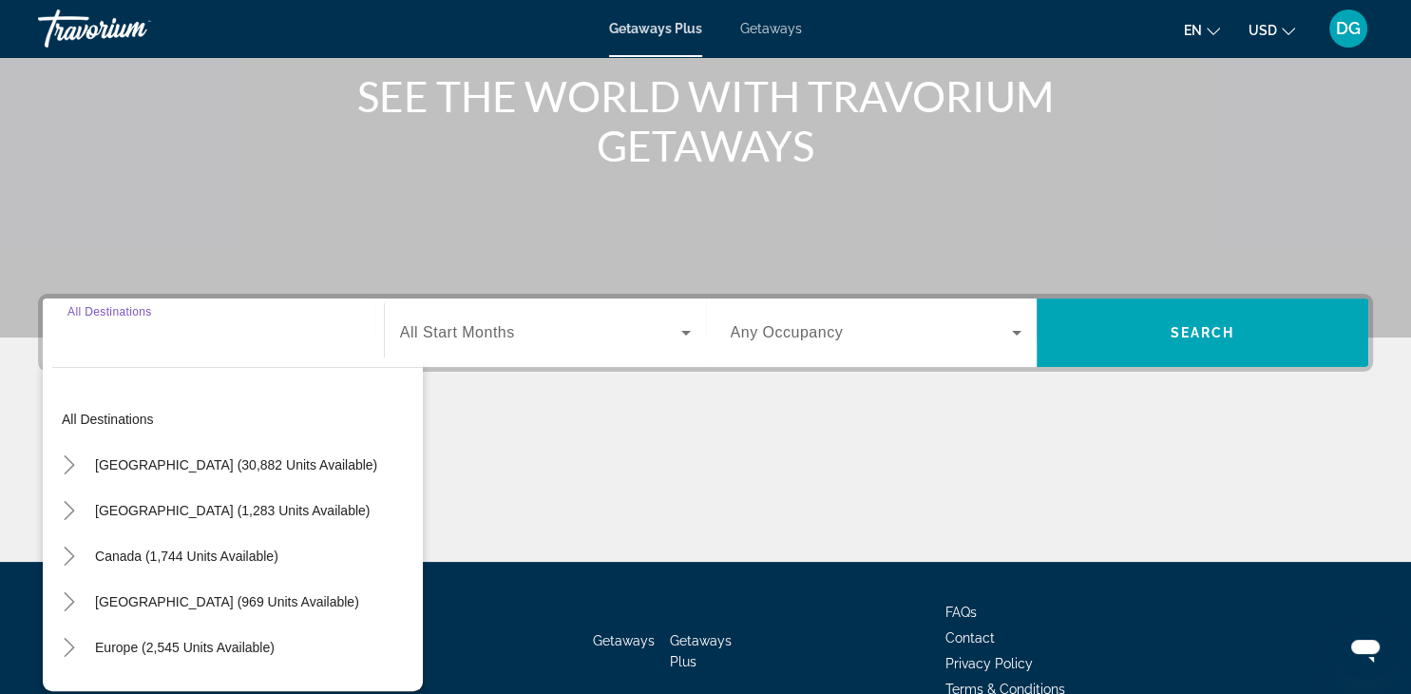
scroll to position [333, 0]
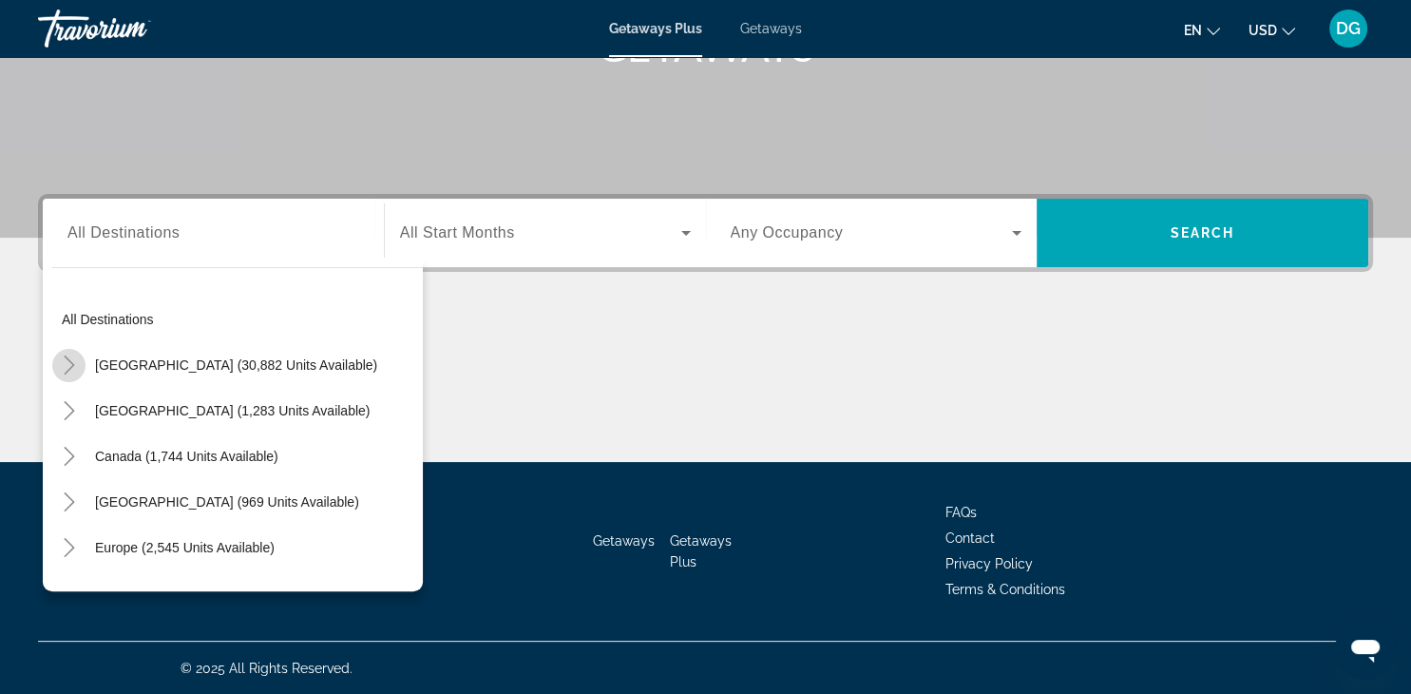
click at [83, 364] on mat-icon "Toggle United States (30,882 units available)" at bounding box center [68, 365] width 33 height 33
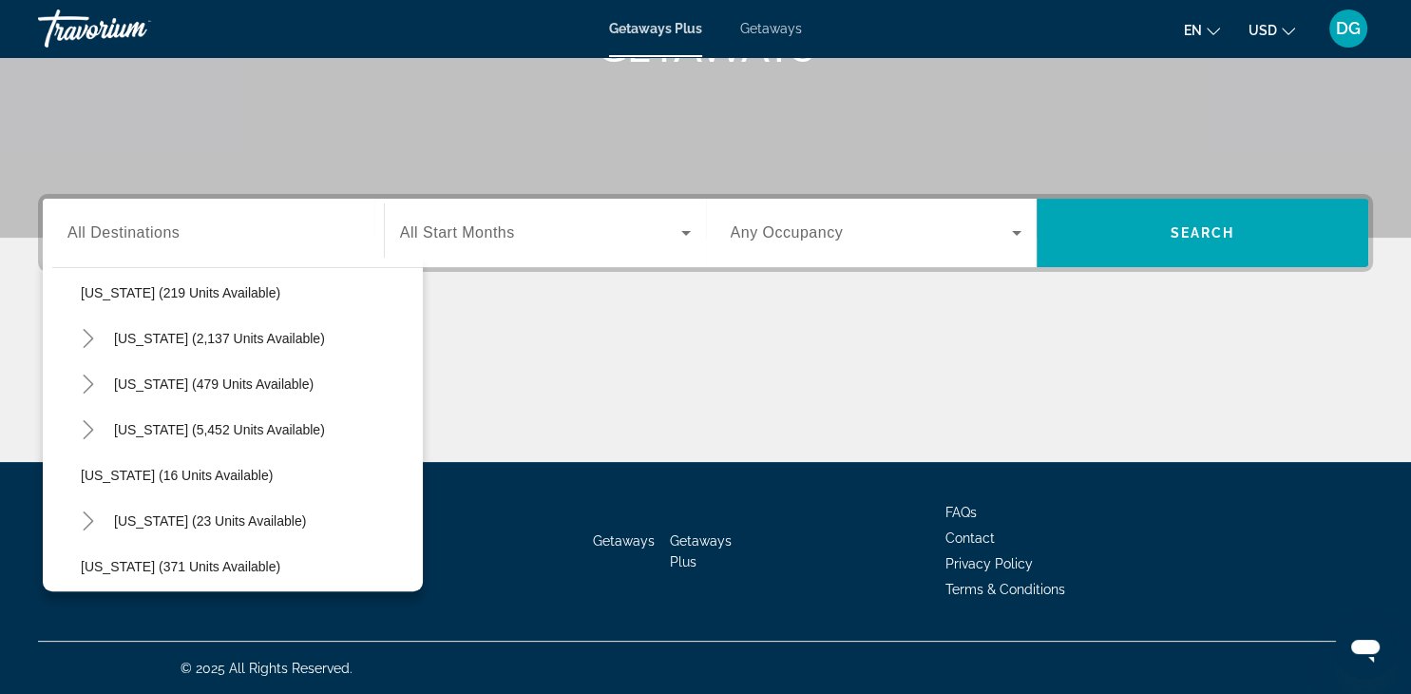
scroll to position [171, 0]
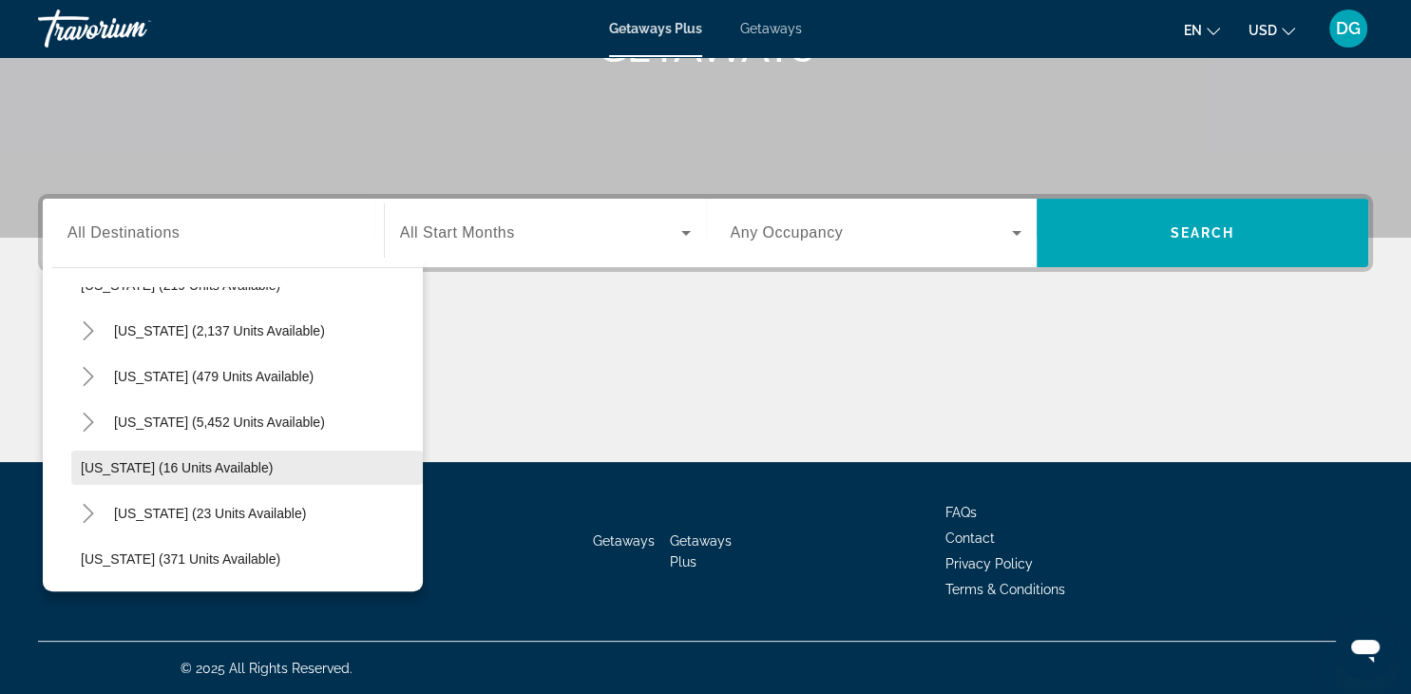
click at [206, 471] on span "[US_STATE] (16 units available)" at bounding box center [177, 467] width 192 height 15
type input "**********"
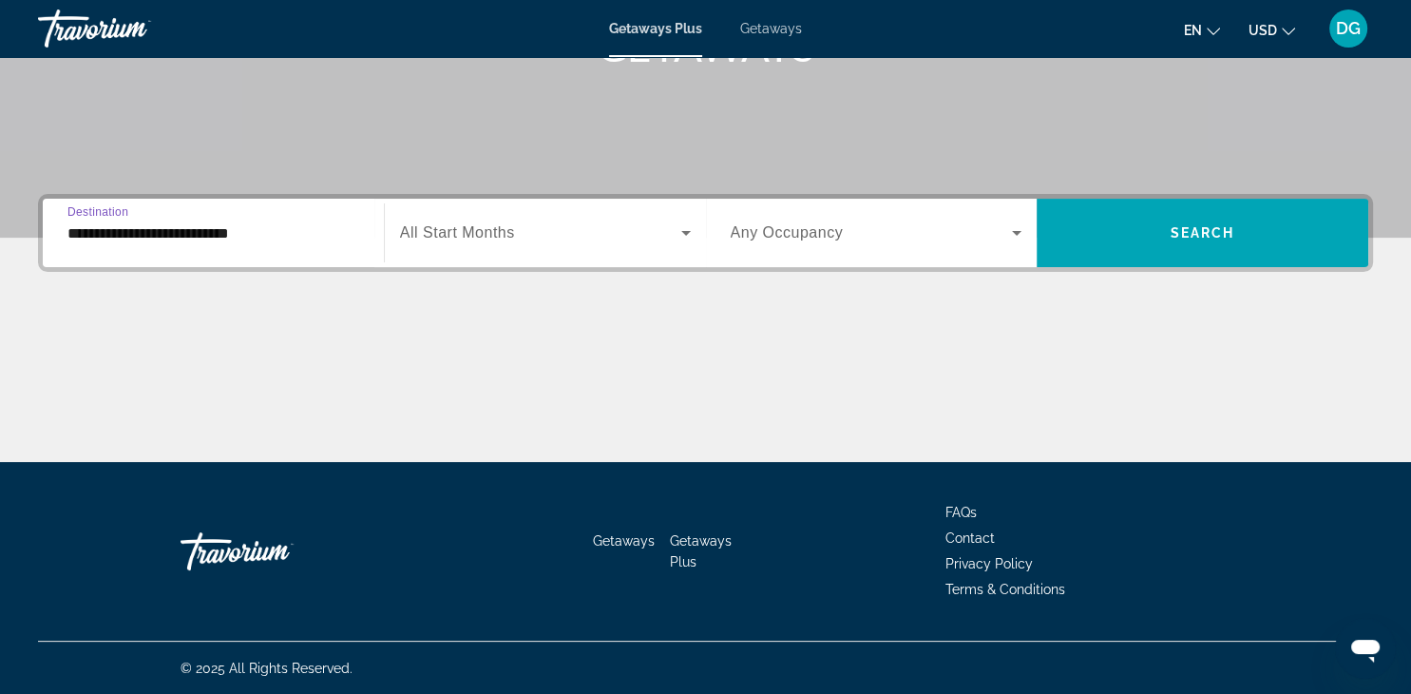
click at [641, 229] on span "Search widget" at bounding box center [540, 232] width 281 height 23
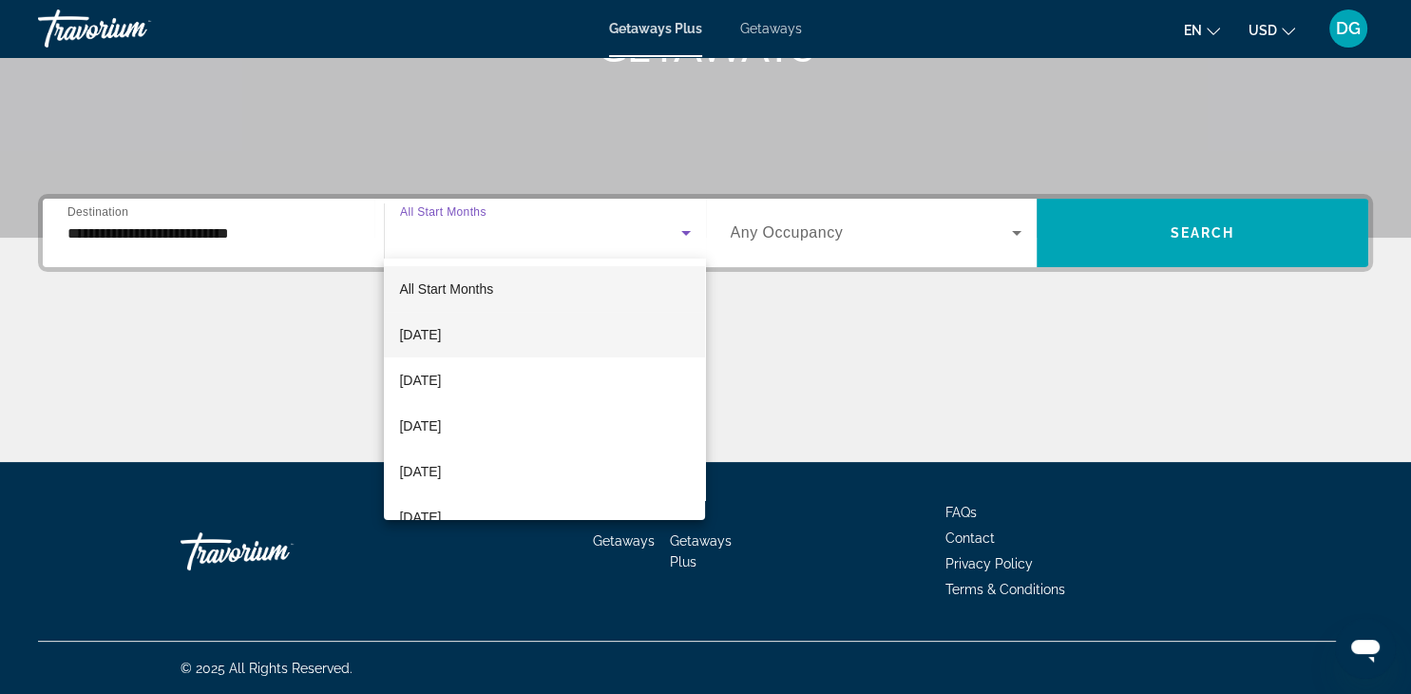
click at [630, 337] on mat-option "September 2025" at bounding box center [544, 335] width 321 height 46
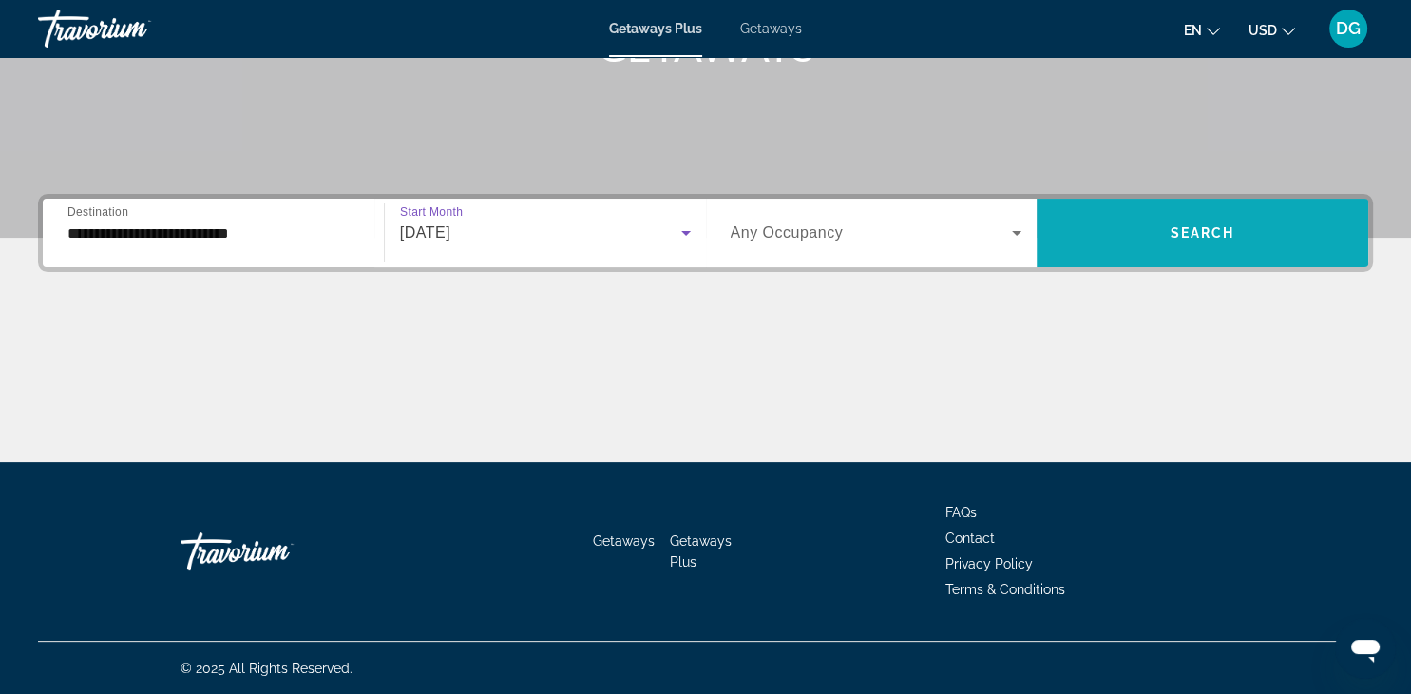
click at [1162, 248] on span "Search widget" at bounding box center [1203, 233] width 332 height 46
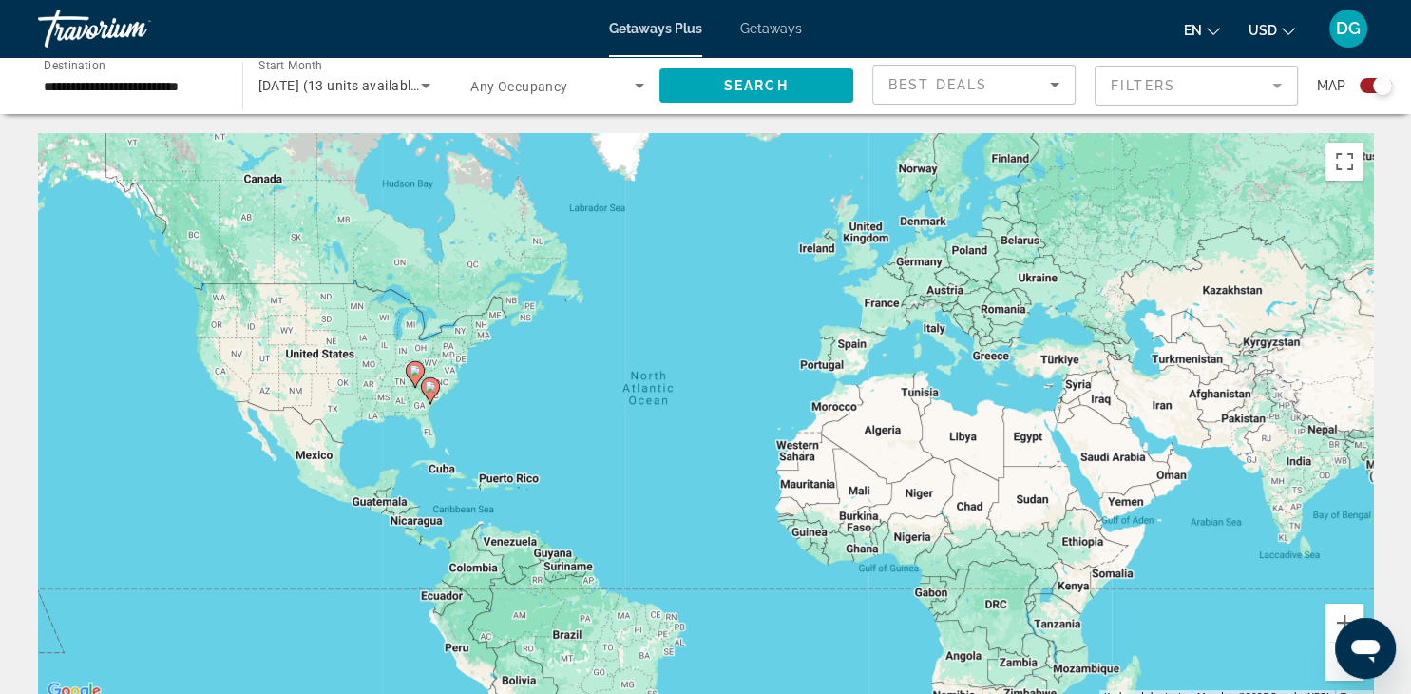
click at [769, 31] on span "Getaways" at bounding box center [771, 28] width 62 height 15
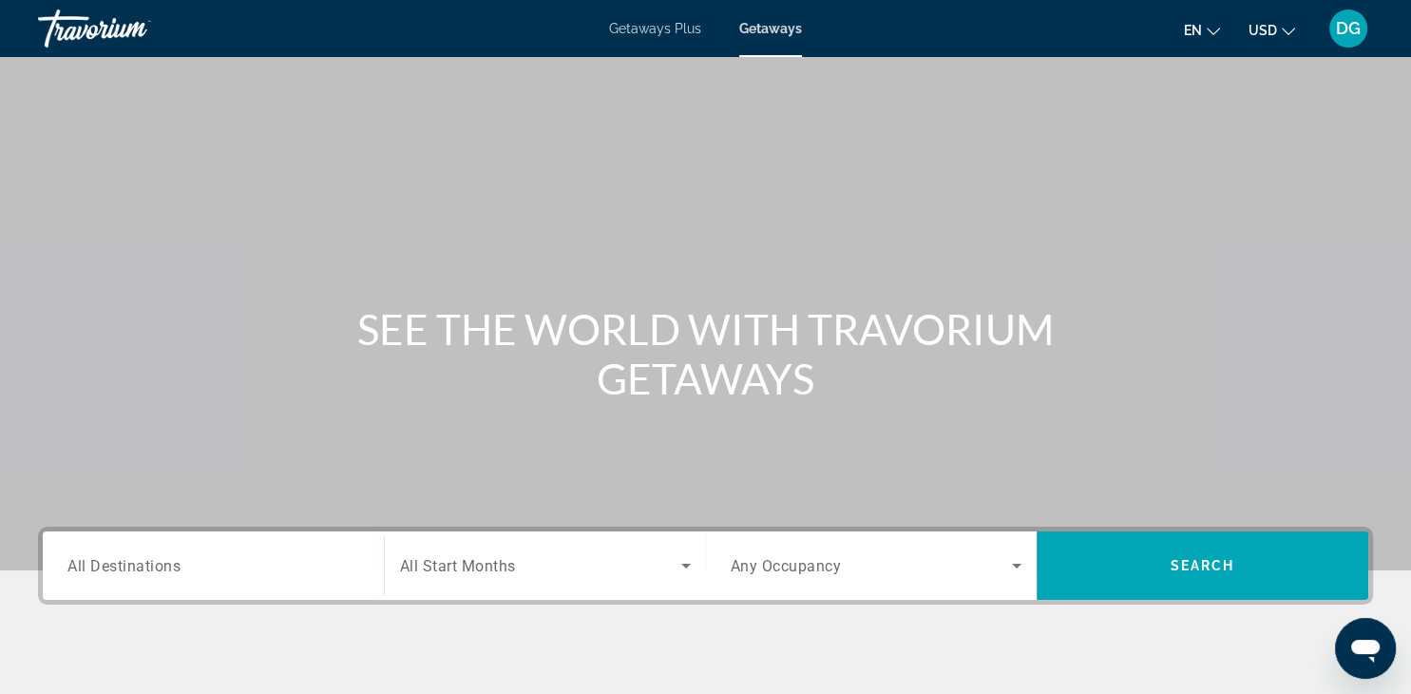
click at [236, 574] on input "Destination All Destinations" at bounding box center [213, 566] width 292 height 23
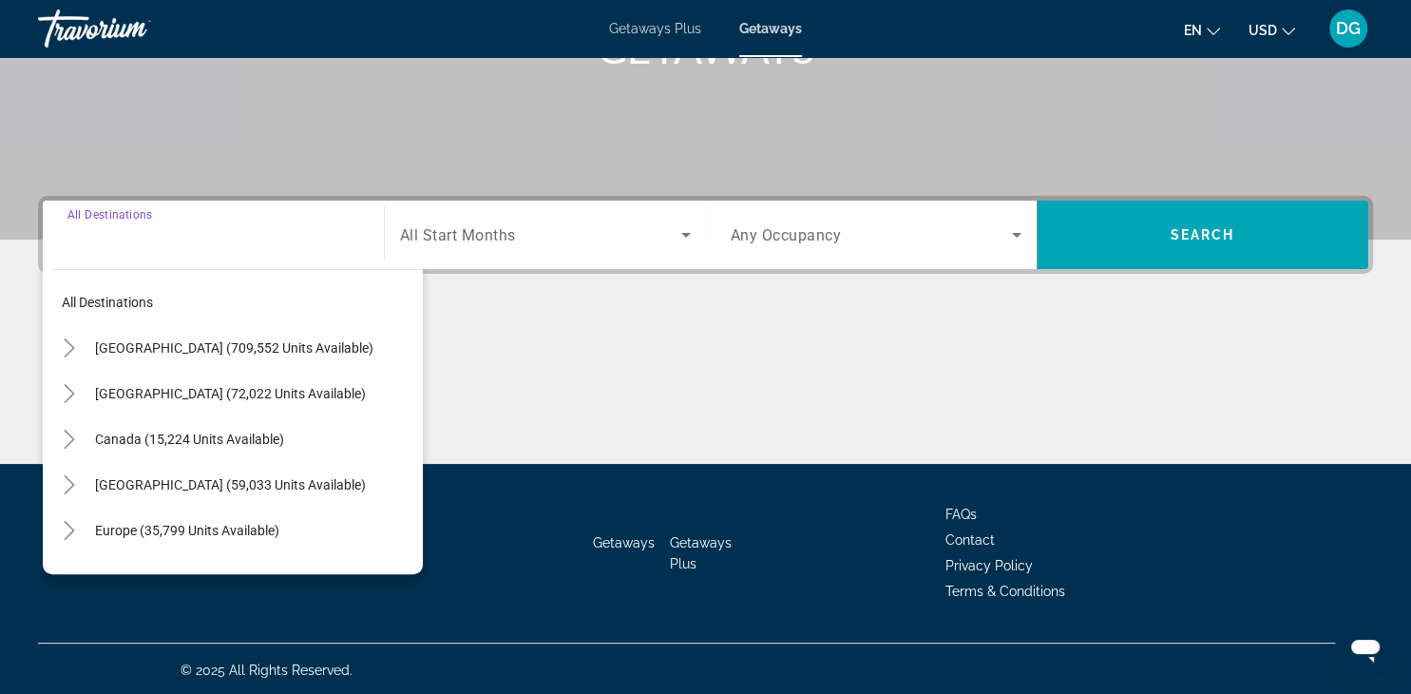
scroll to position [333, 0]
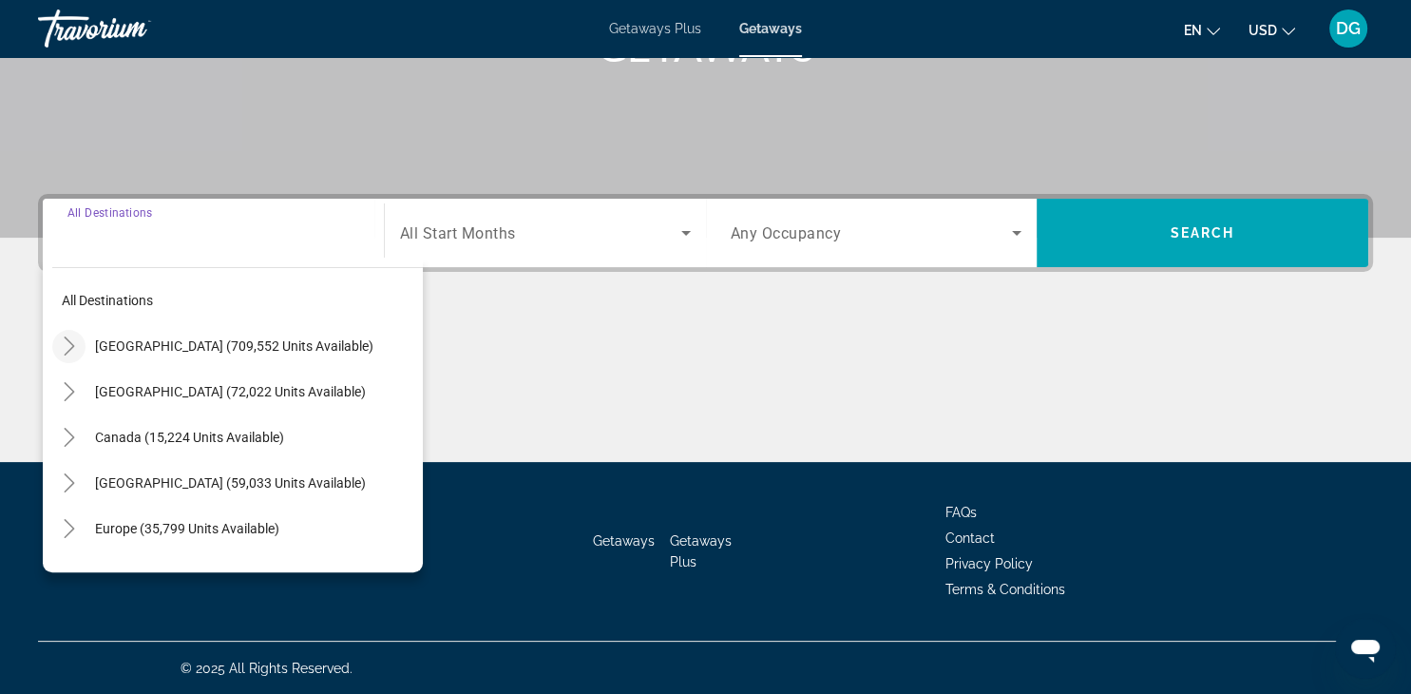
click at [72, 348] on icon "Toggle United States (709,552 units available)" at bounding box center [69, 345] width 19 height 19
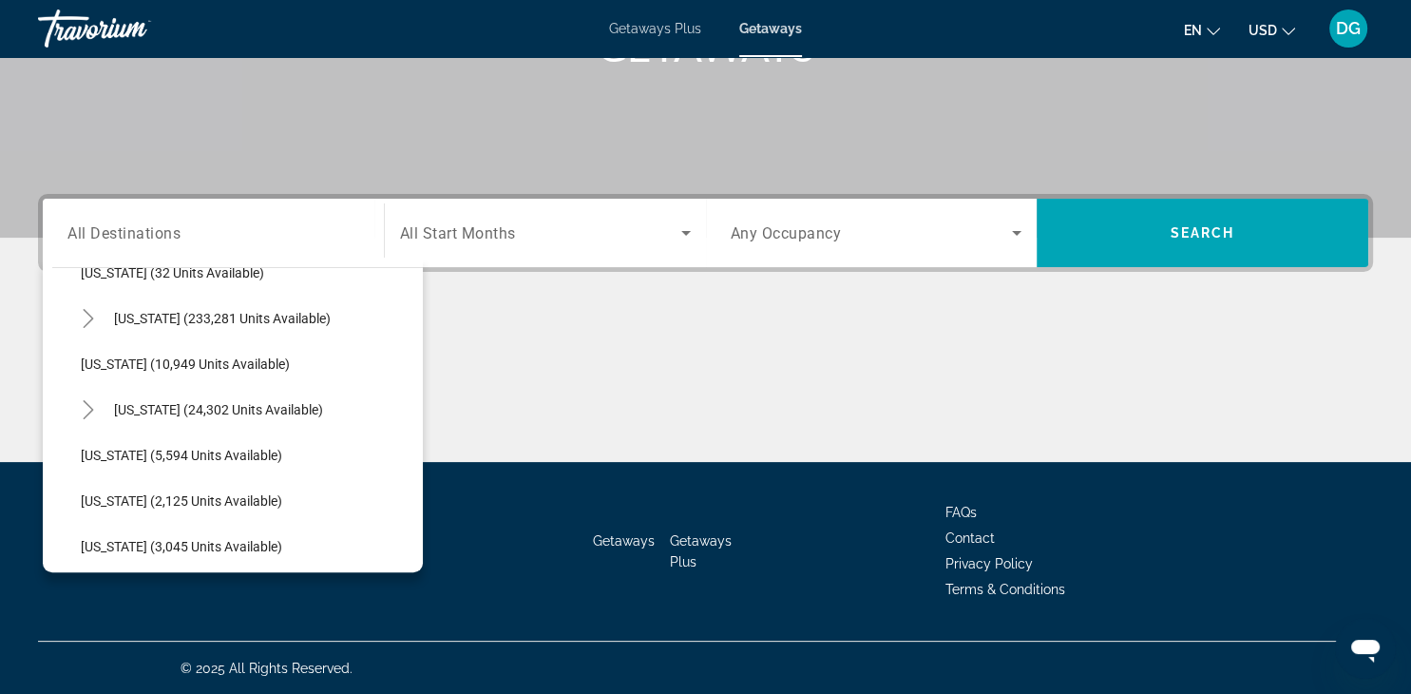
scroll to position [332, 0]
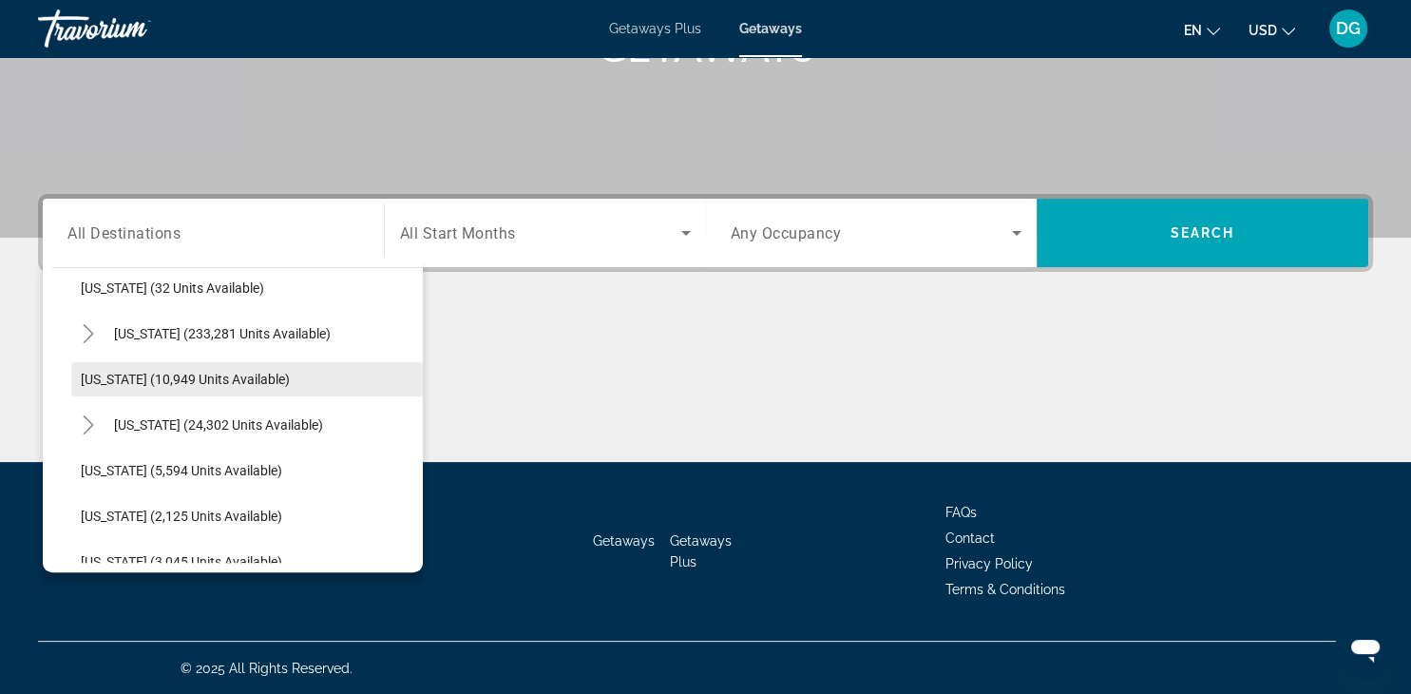
click at [206, 374] on span "Georgia (10,949 units available)" at bounding box center [185, 379] width 209 height 15
type input "**********"
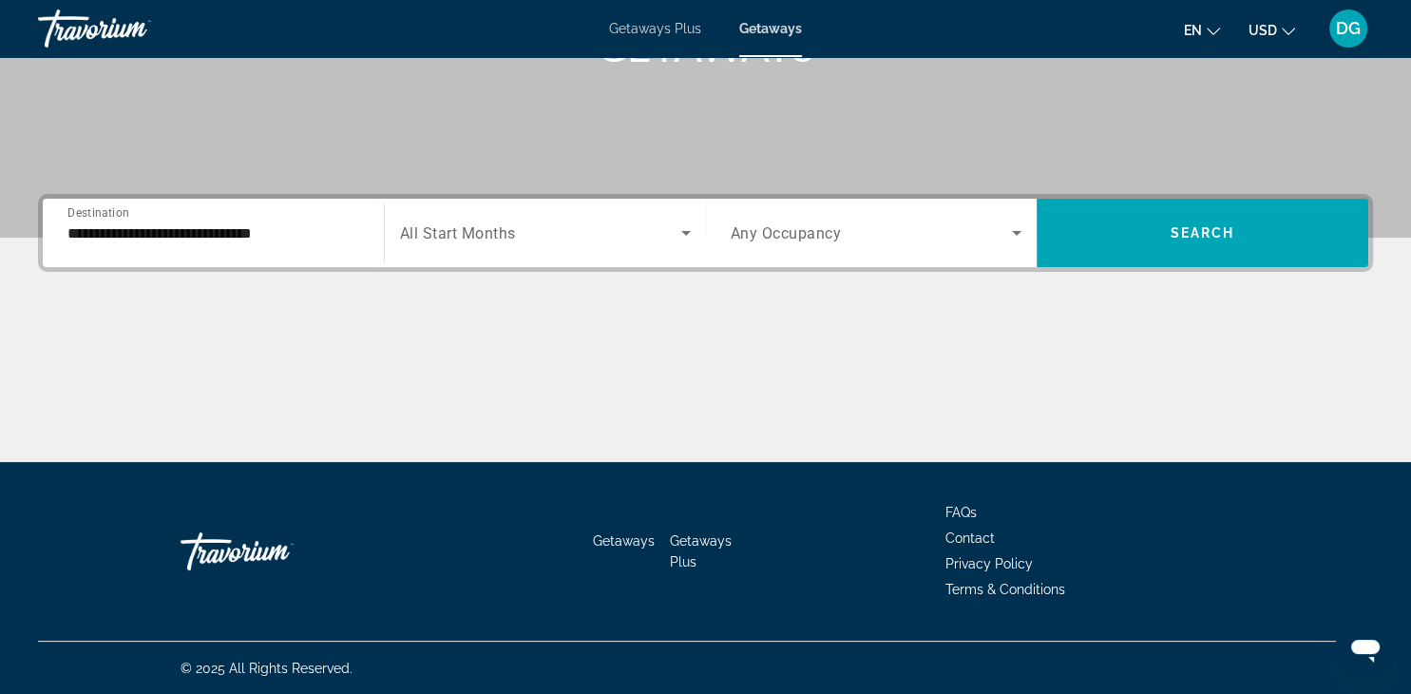
click at [593, 244] on div "Search widget" at bounding box center [545, 232] width 291 height 53
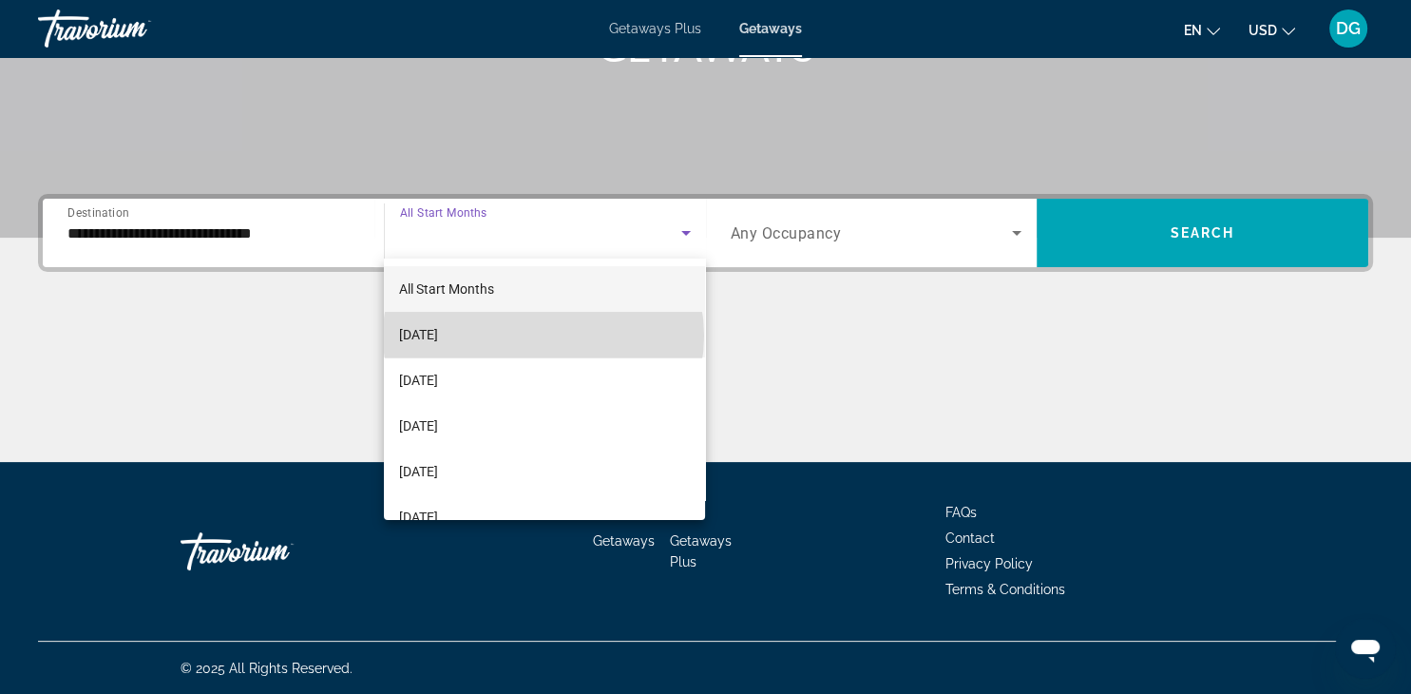
click at [544, 336] on mat-option "September 2025" at bounding box center [544, 335] width 321 height 46
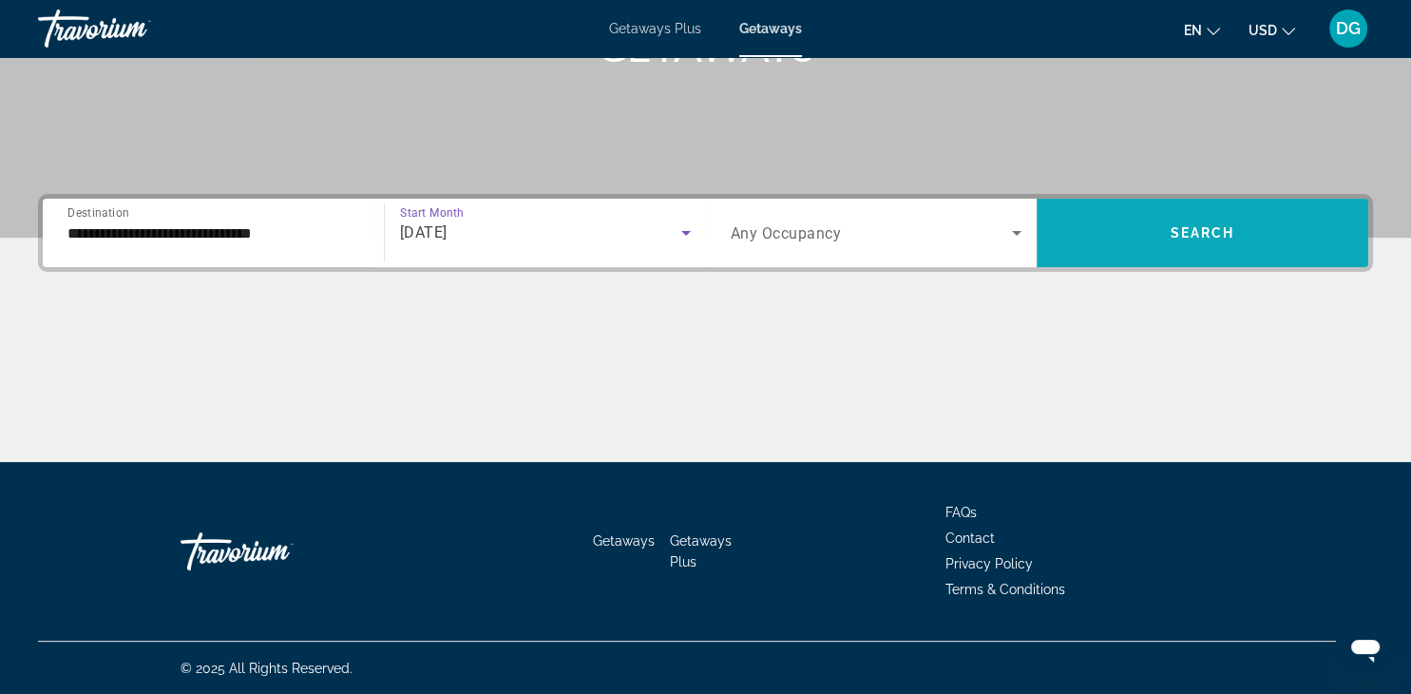
click at [1152, 242] on span "Search widget" at bounding box center [1203, 233] width 332 height 46
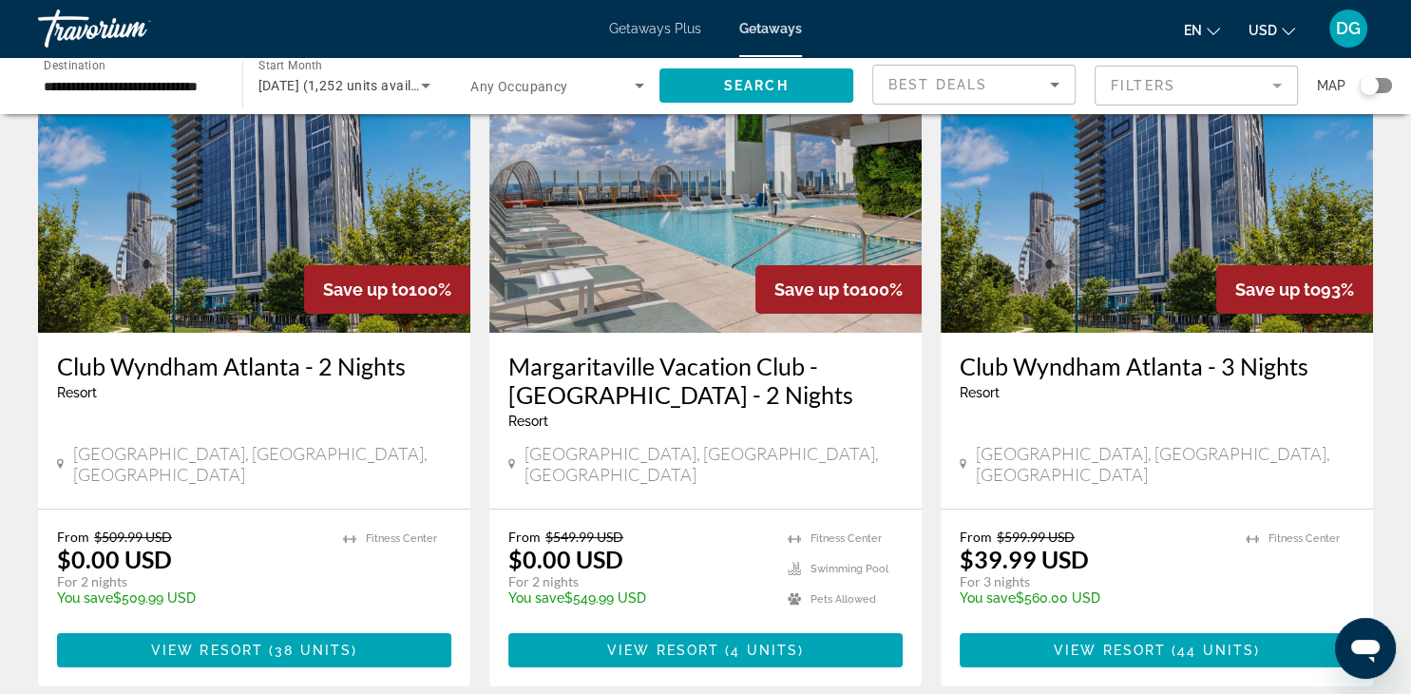
scroll to position [152, 0]
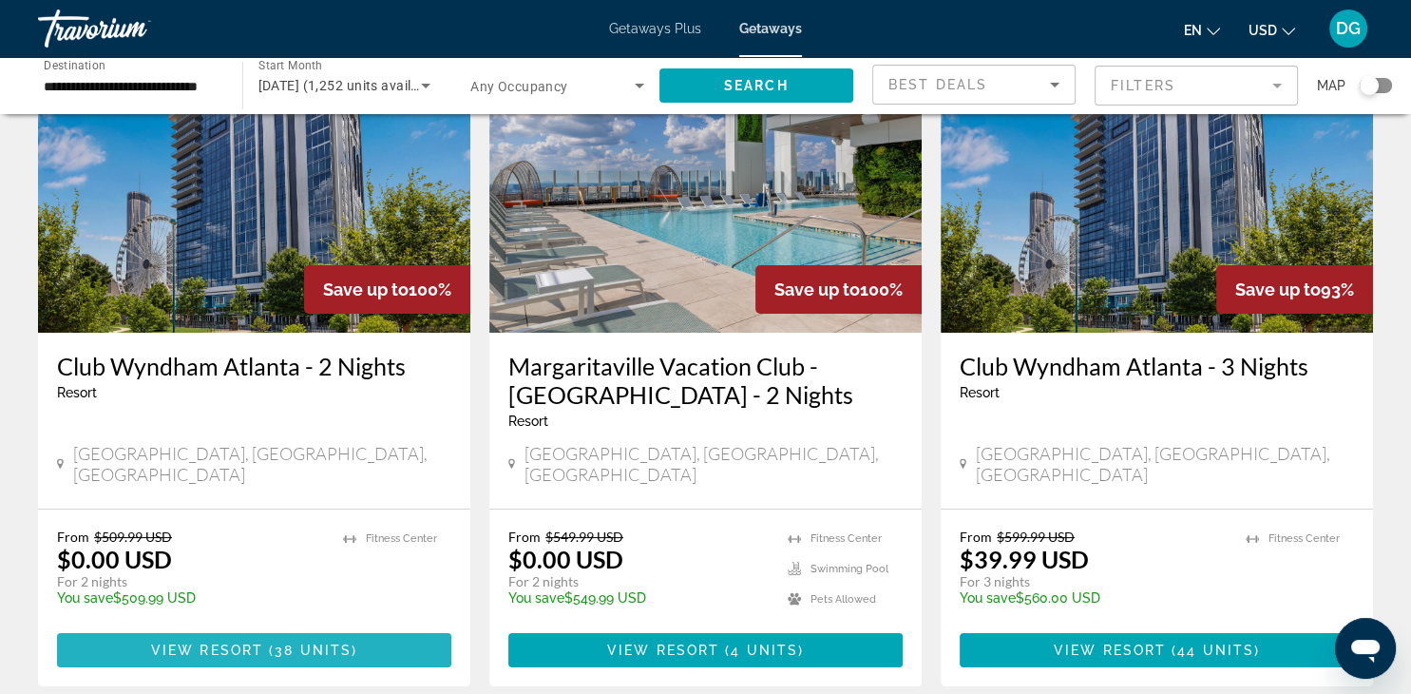
click at [221, 643] on span "View Resort" at bounding box center [207, 650] width 112 height 15
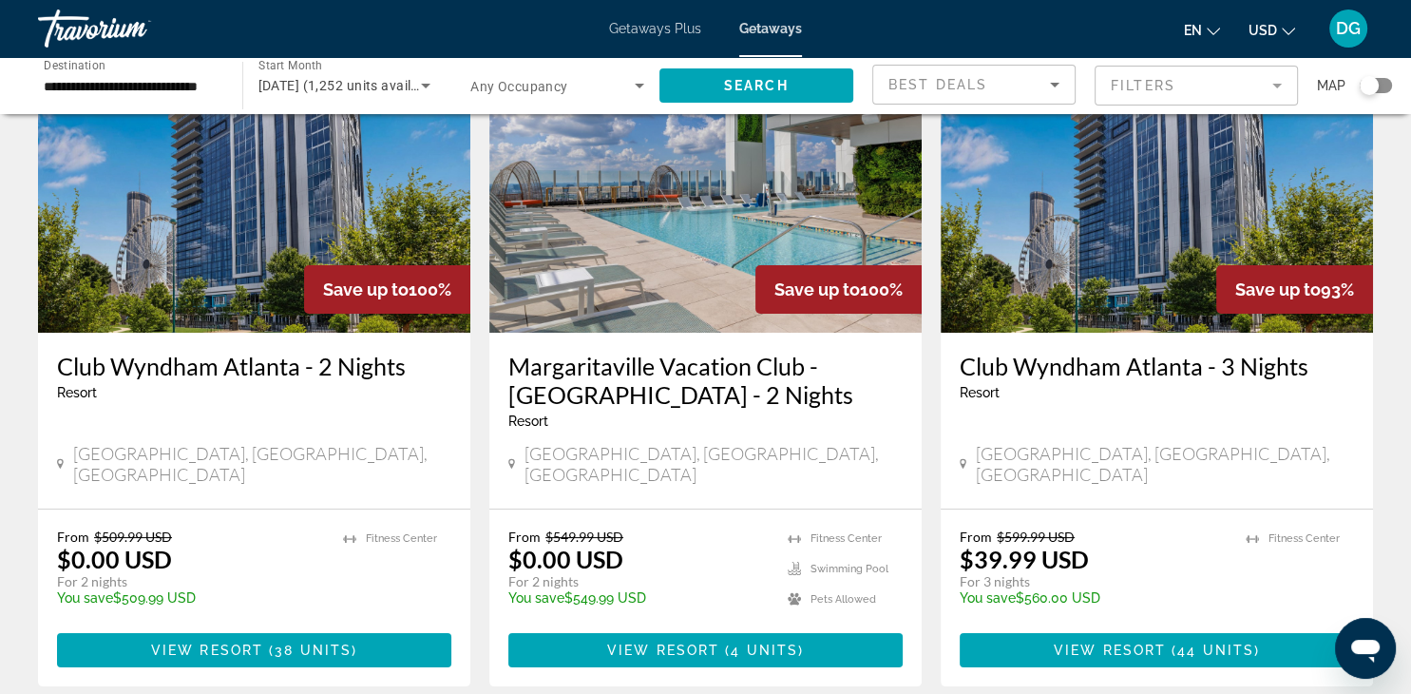
scroll to position [190, 0]
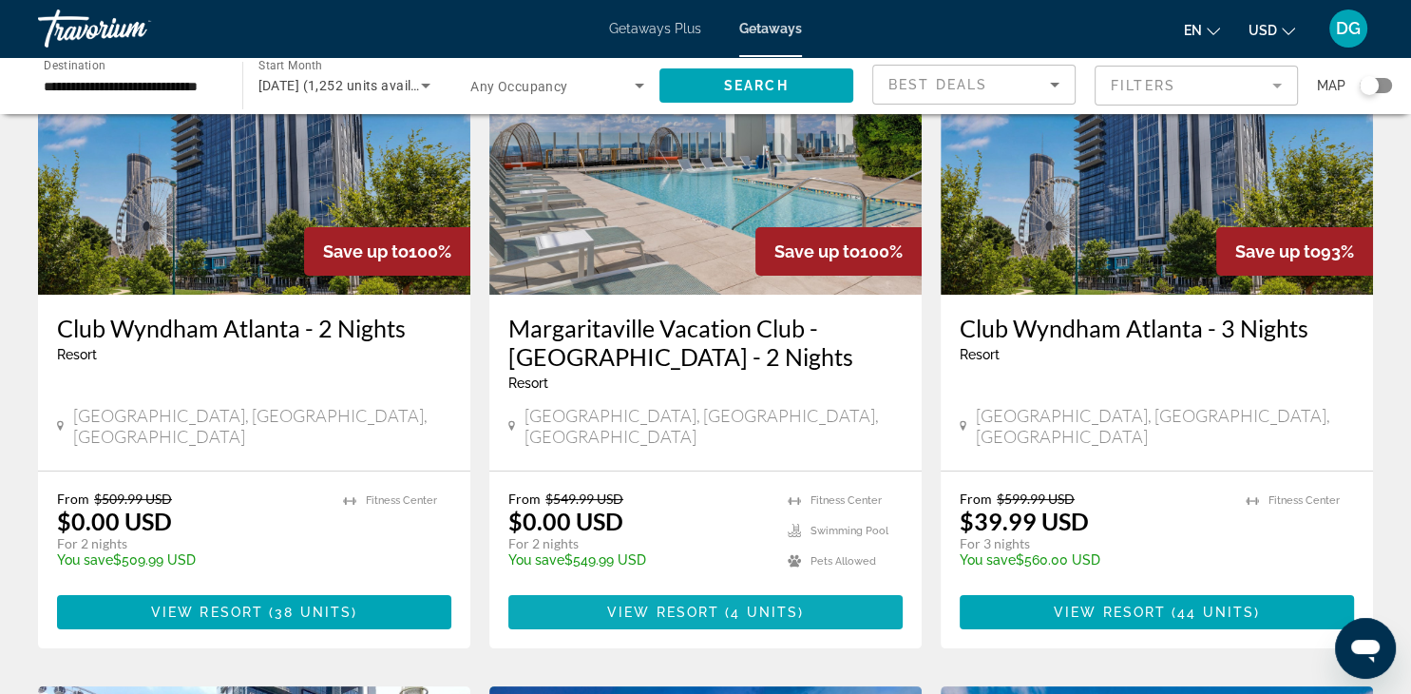
click at [688, 605] on span "View Resort" at bounding box center [663, 612] width 112 height 15
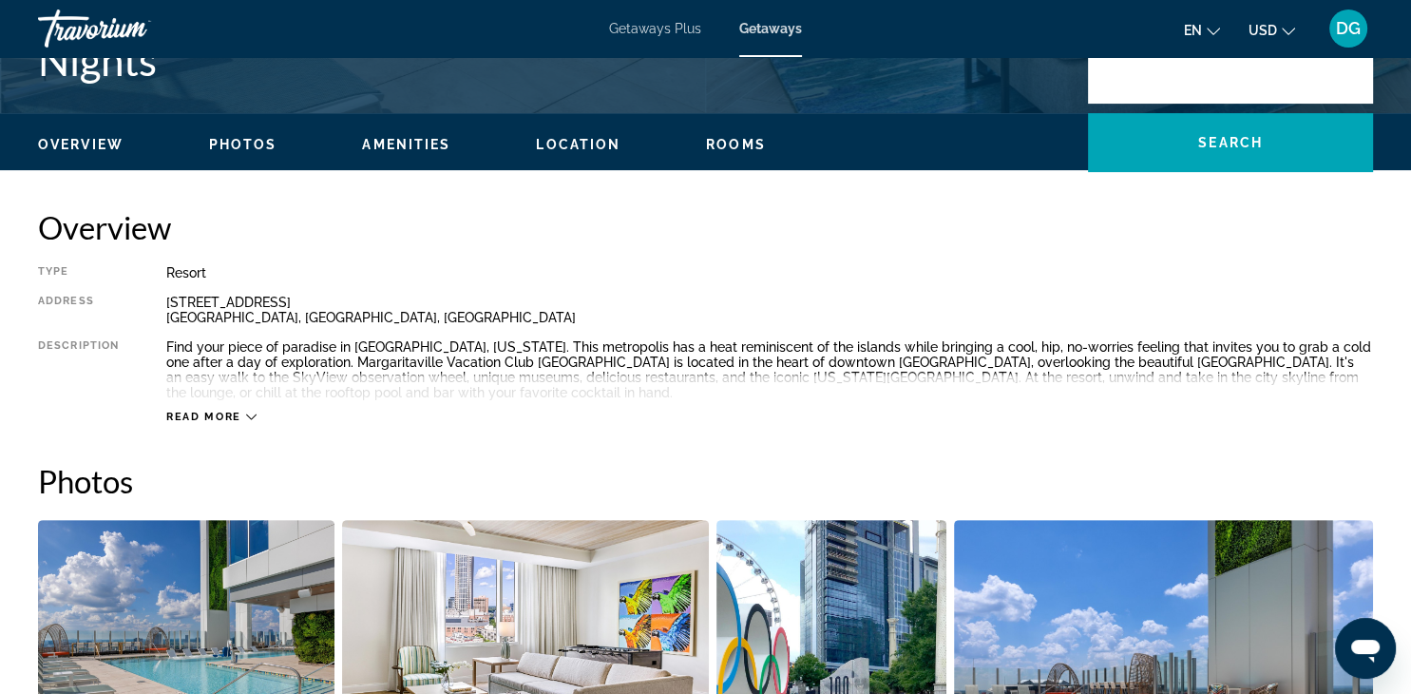
scroll to position [509, 0]
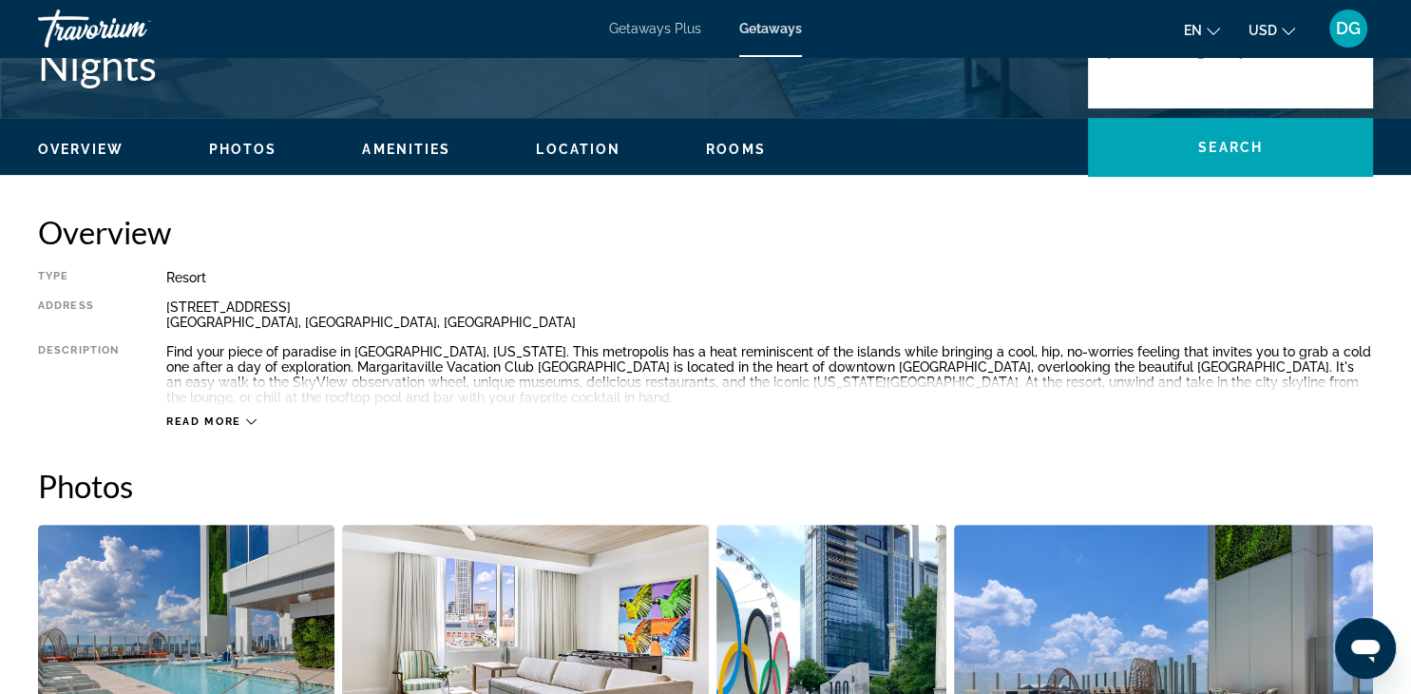
click at [696, 67] on div "Atlanta, GA, USA Margaritaville Vacation Club - Atlanta - 2 Nights Address 155 …" at bounding box center [705, 26] width 1411 height 126
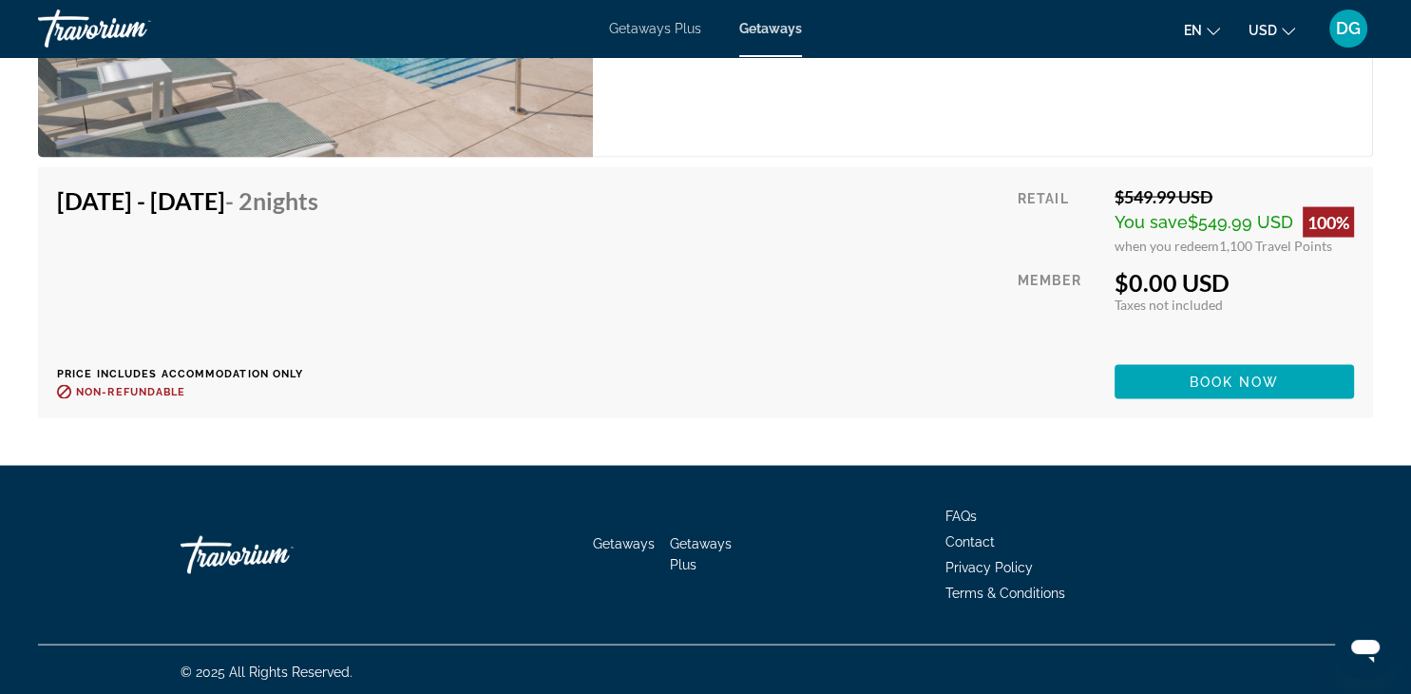
scroll to position [3095, 0]
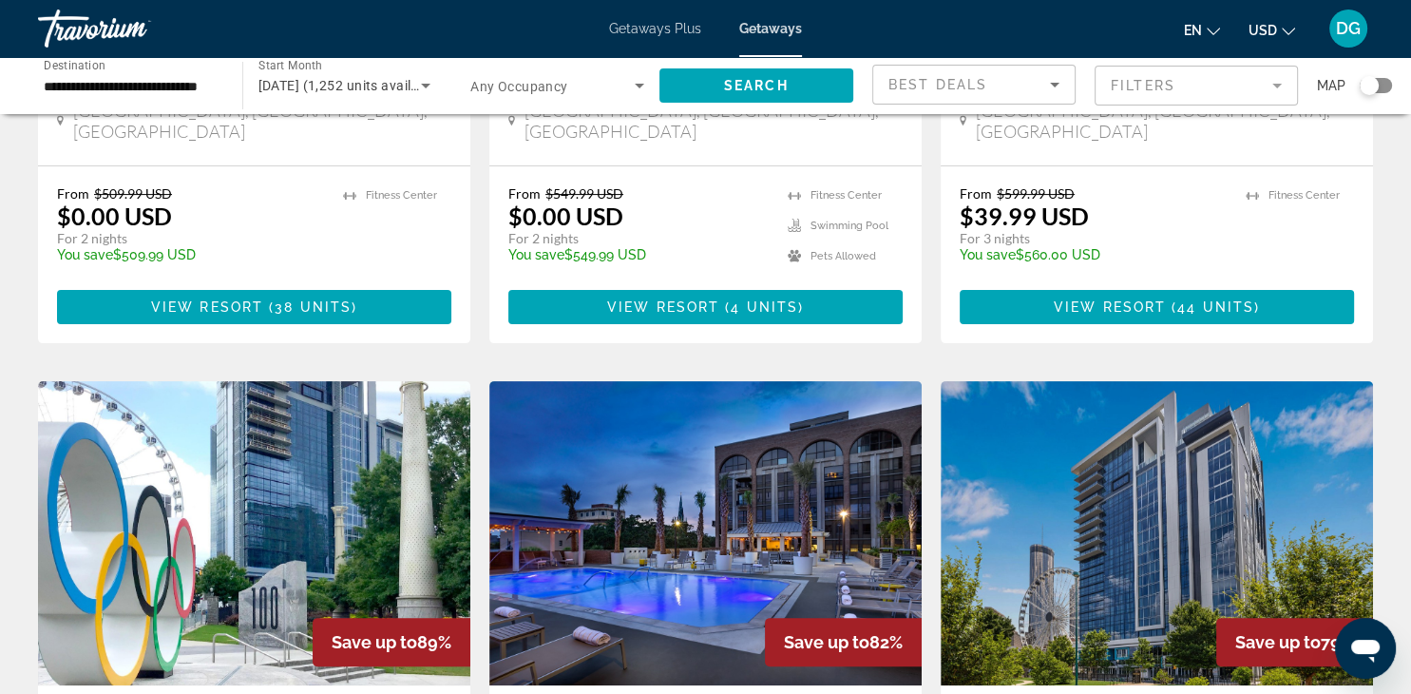
scroll to position [532, 0]
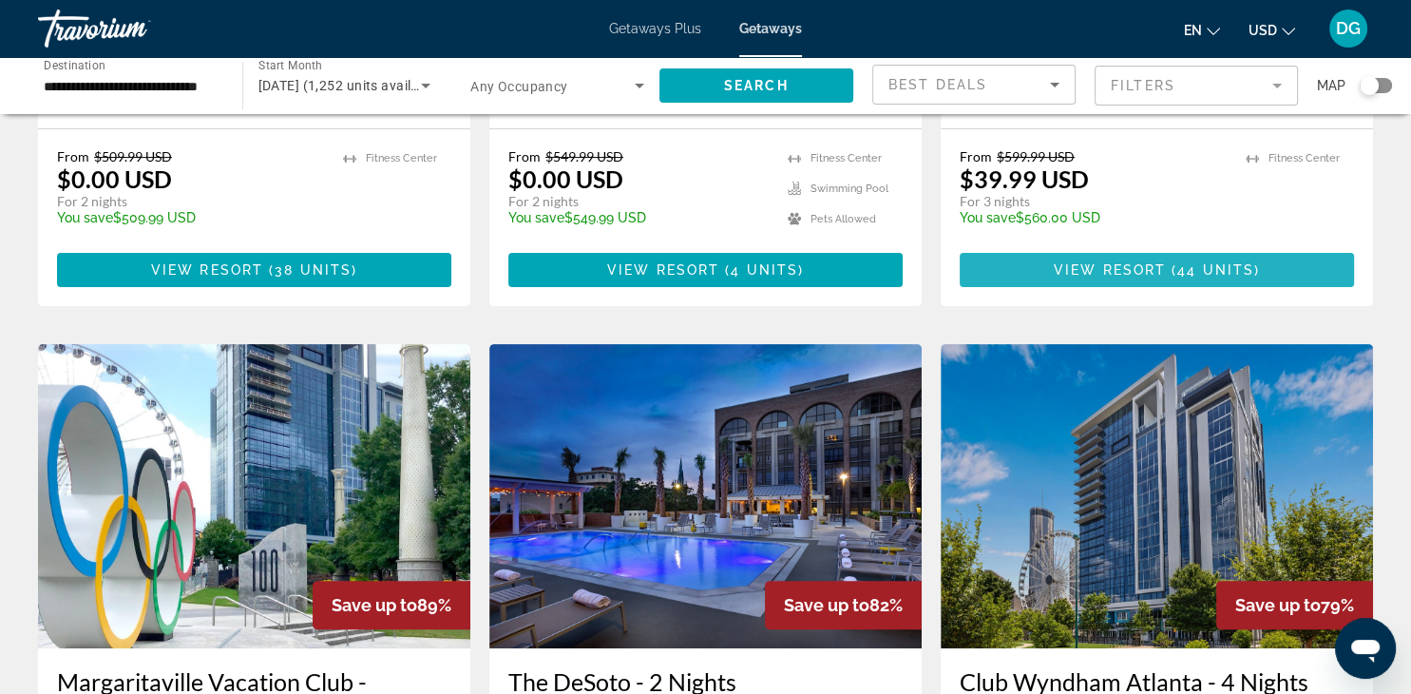
click at [1125, 262] on span "View Resort" at bounding box center [1110, 269] width 112 height 15
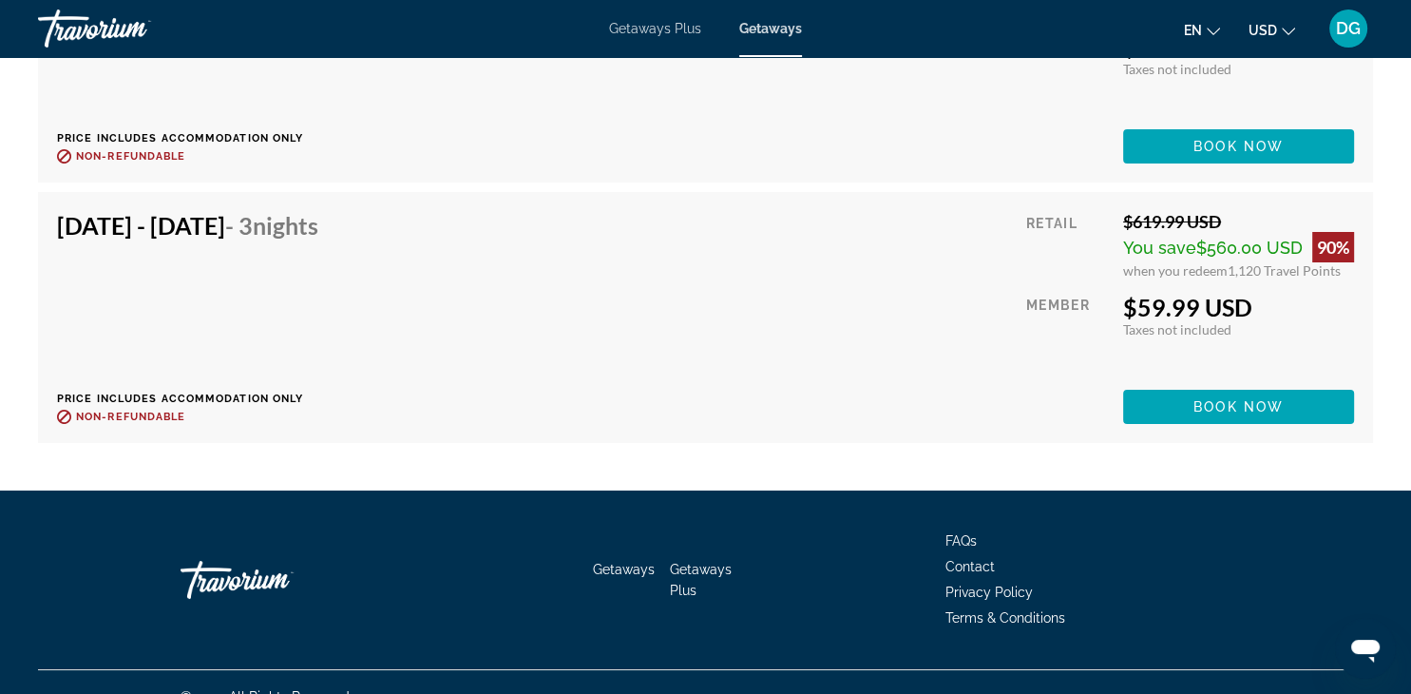
scroll to position [6917, 0]
